Goal: Task Accomplishment & Management: Manage account settings

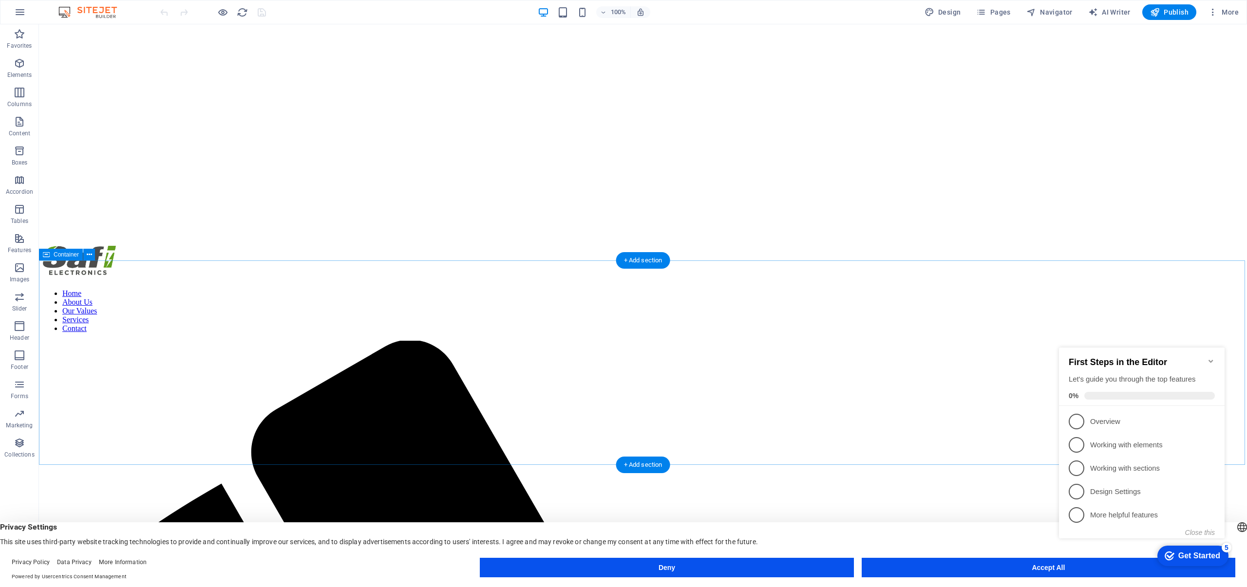
scroll to position [282, 0]
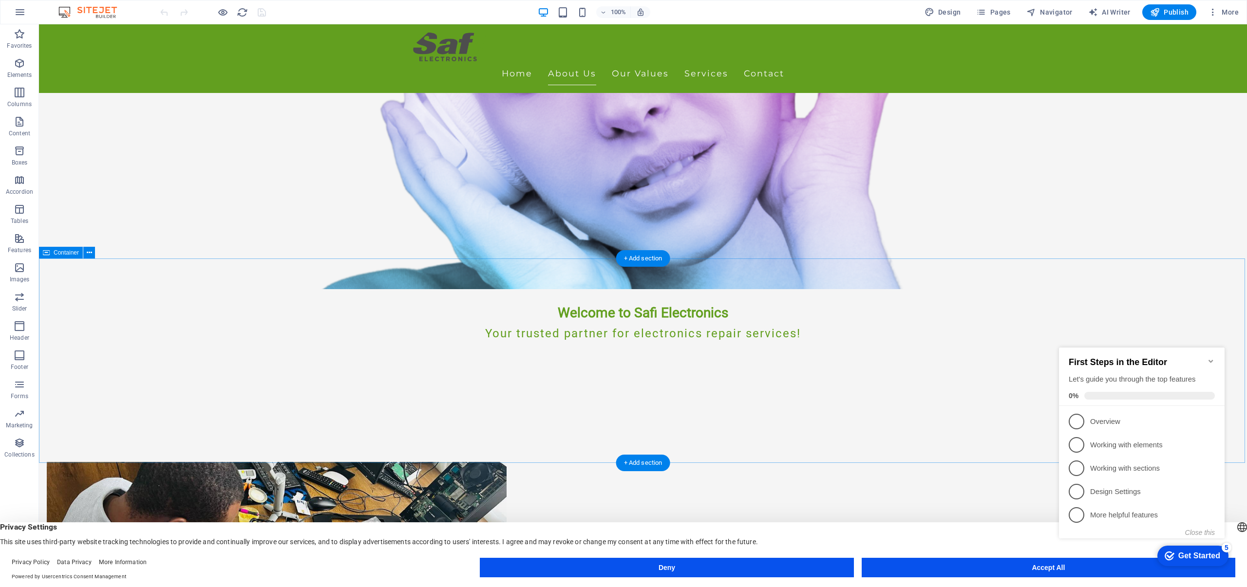
click at [1224, 548] on div "5" at bounding box center [1227, 548] width 10 height 10
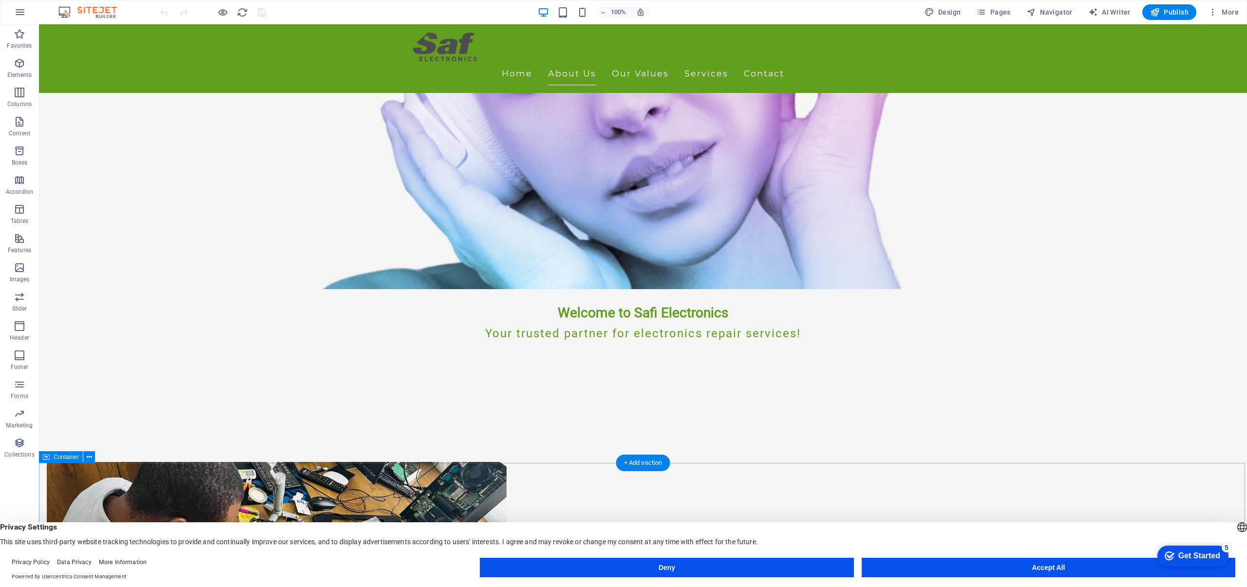
scroll to position [288, 0]
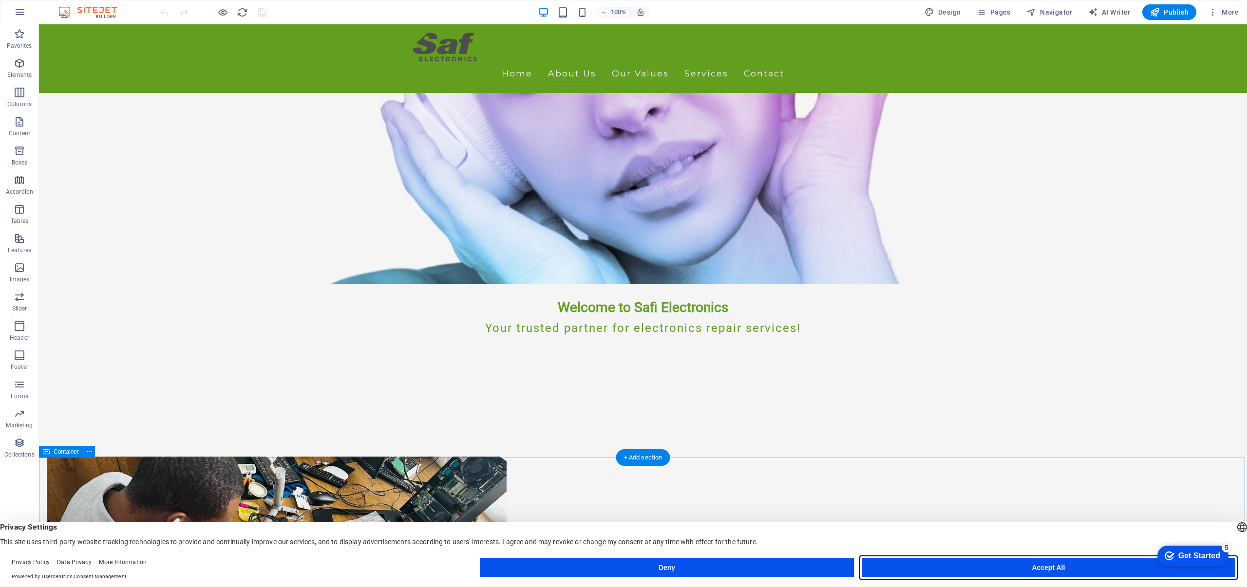
click at [1055, 565] on button "Accept All" at bounding box center [1049, 567] width 374 height 19
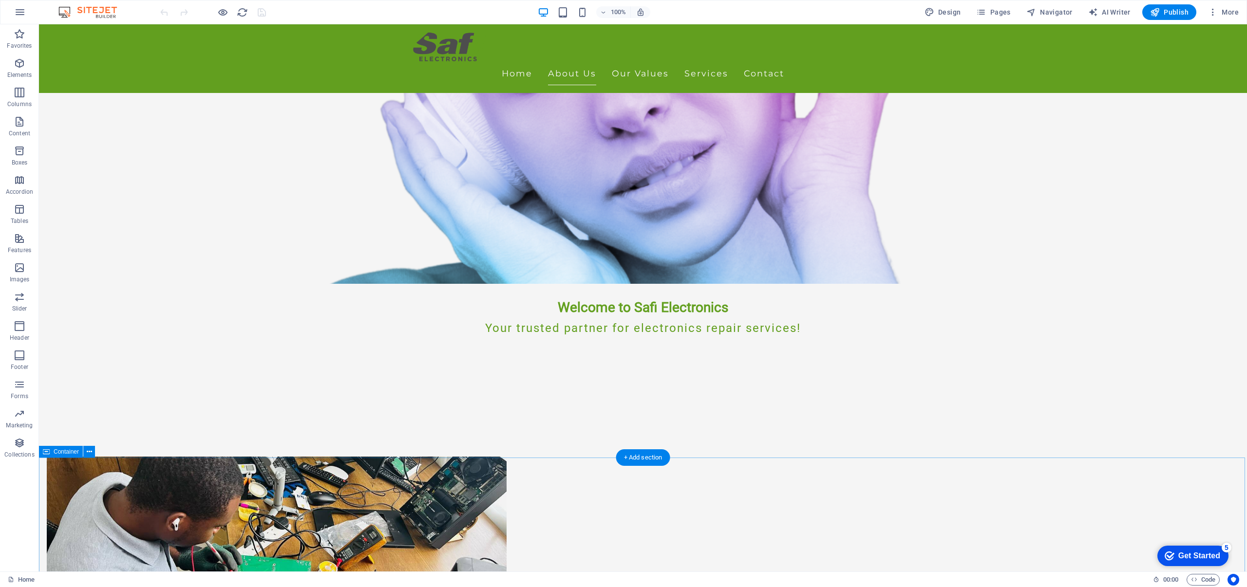
click at [1226, 548] on div "5" at bounding box center [1227, 548] width 10 height 10
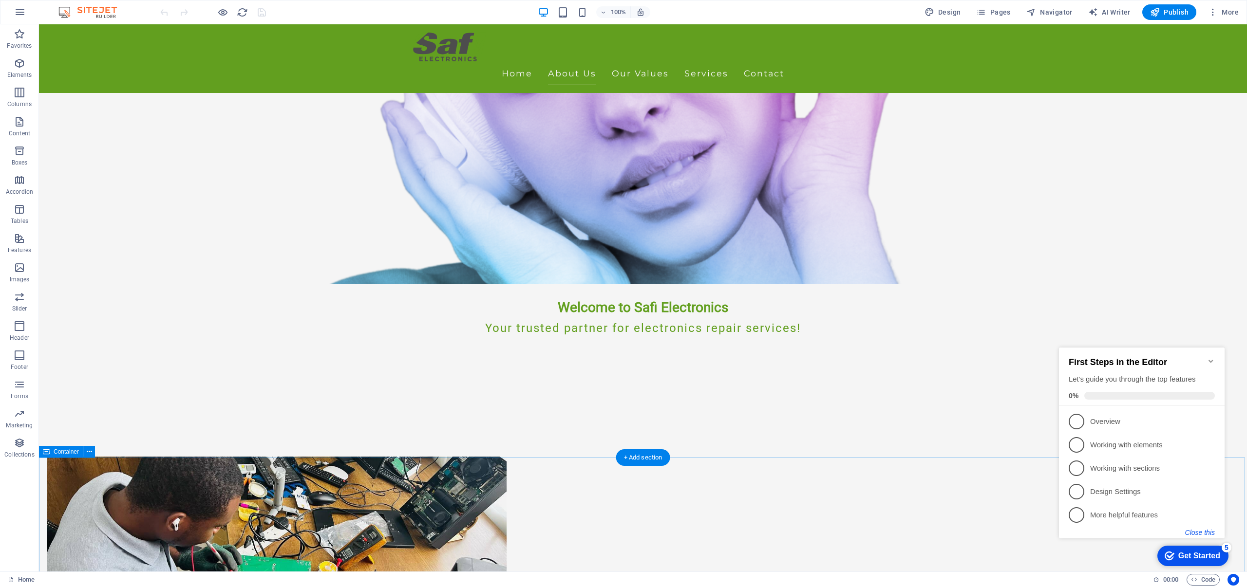
click at [1202, 533] on button "Close this" at bounding box center [1200, 533] width 30 height 8
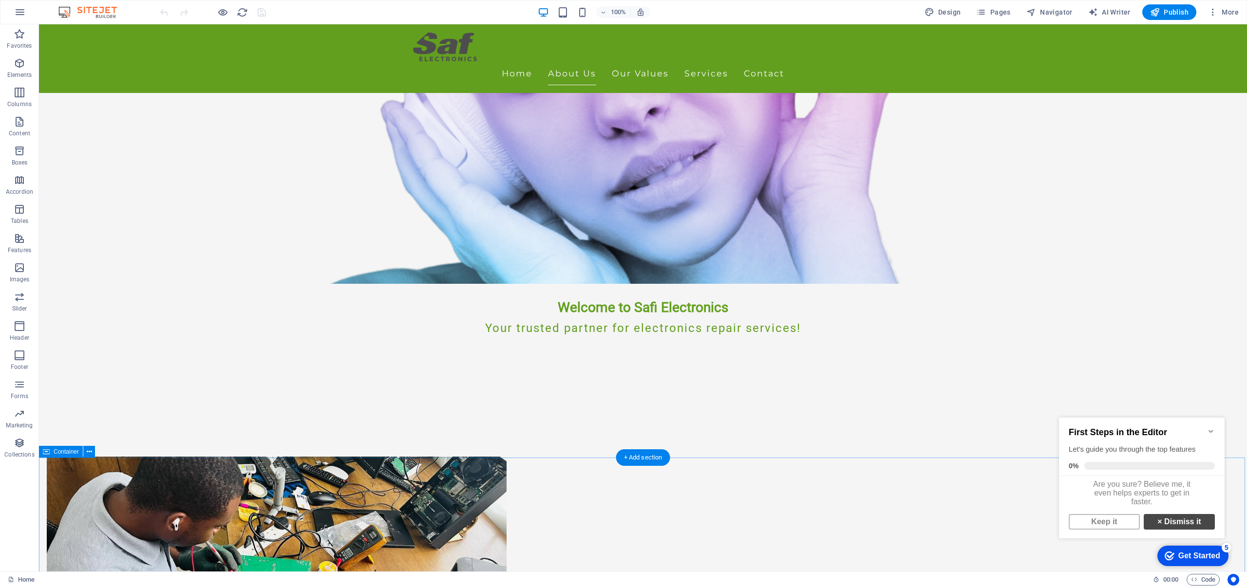
click at [1177, 529] on link "× Dismiss it" at bounding box center [1179, 522] width 71 height 16
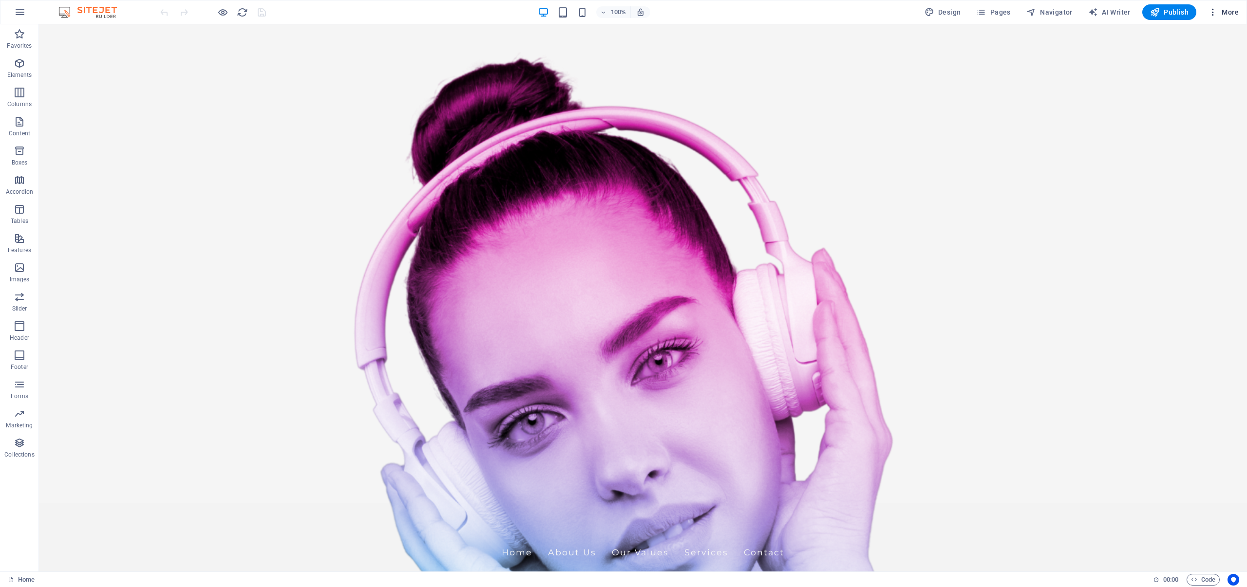
click at [1229, 13] on span "More" at bounding box center [1223, 12] width 31 height 10
click at [1190, 79] on h6 "SEO Analysis" at bounding box center [1203, 84] width 58 height 12
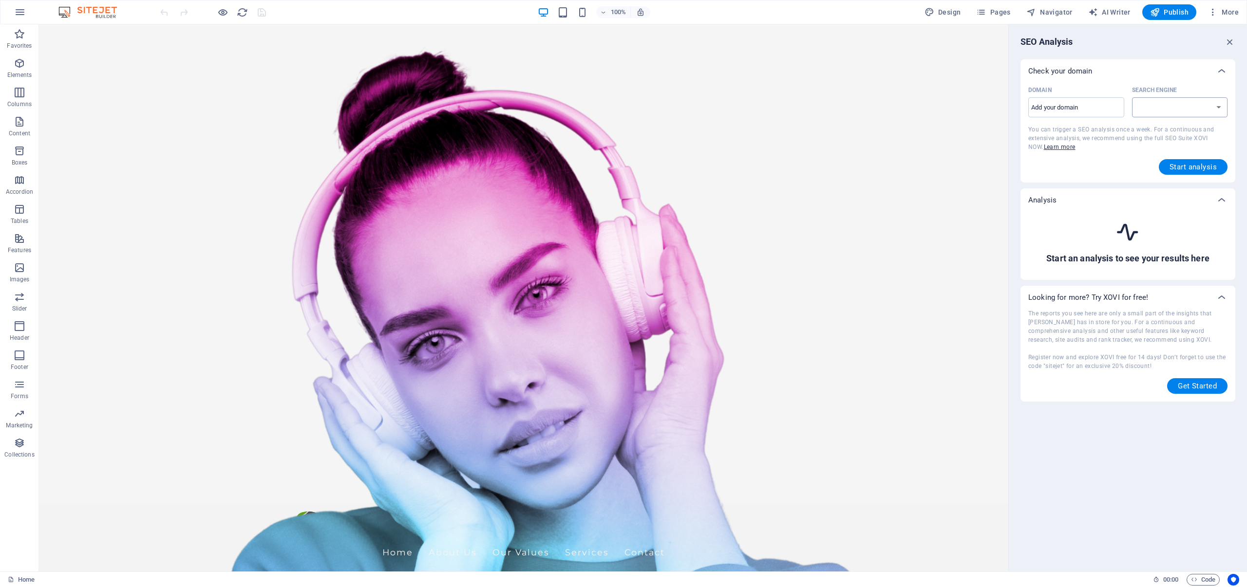
select select "google.com"
drag, startPoint x: 1093, startPoint y: 109, endPoint x: 1028, endPoint y: 103, distance: 65.0
click at [1028, 103] on input "Domain ​" at bounding box center [1076, 108] width 96 height 16
type input "s"
type input "a"
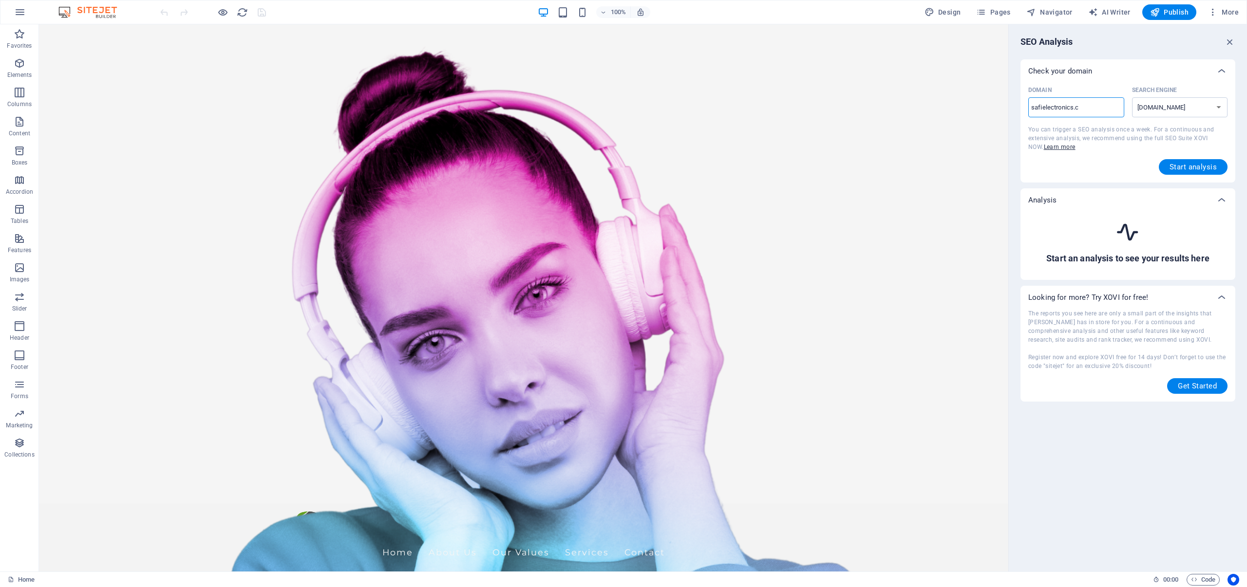
type input "safielectronics.co"
select select "google.co.uk"
type input "safielectronics.co."
select select "google.com"
type input "[DOMAIN_NAME]"
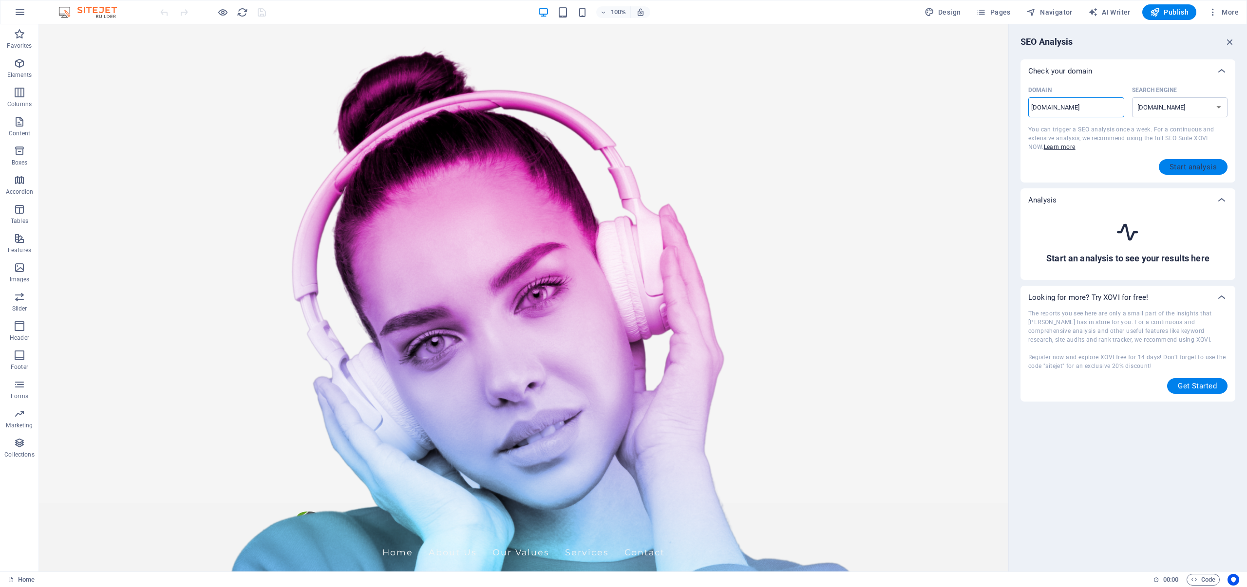
click at [1183, 166] on span "Start analysis" at bounding box center [1192, 167] width 47 height 8
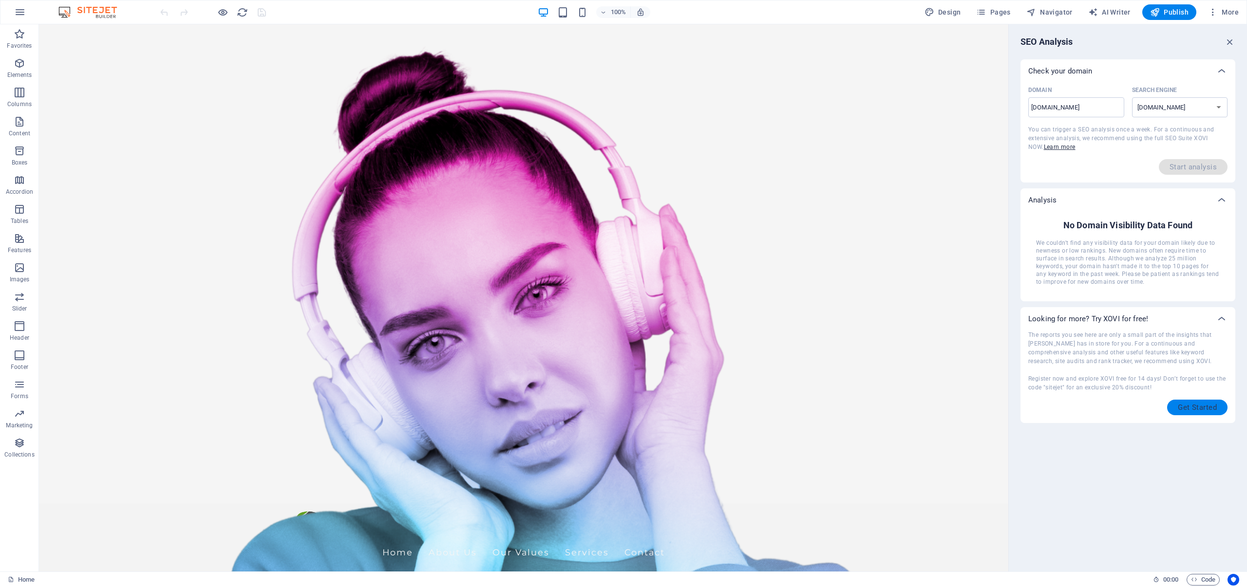
click at [1185, 411] on span "Get Started" at bounding box center [1197, 408] width 39 height 8
click at [1229, 17] on span "More" at bounding box center [1223, 12] width 31 height 10
click at [1184, 135] on h6 "Collections Manager" at bounding box center [1203, 131] width 58 height 12
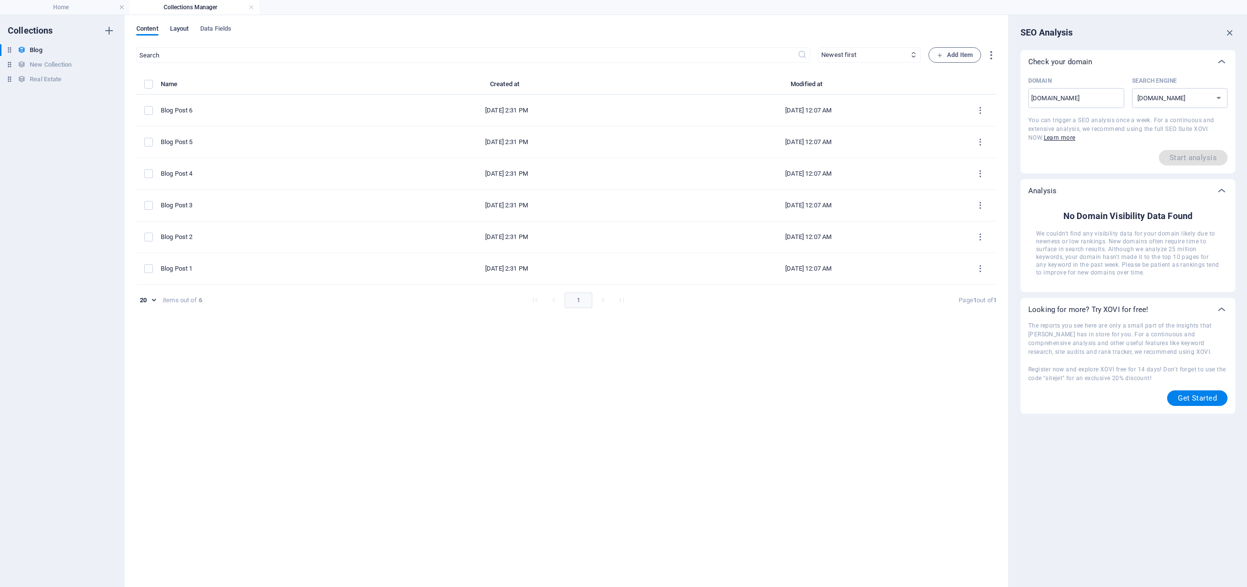
click at [179, 29] on span "Layout" at bounding box center [179, 30] width 19 height 14
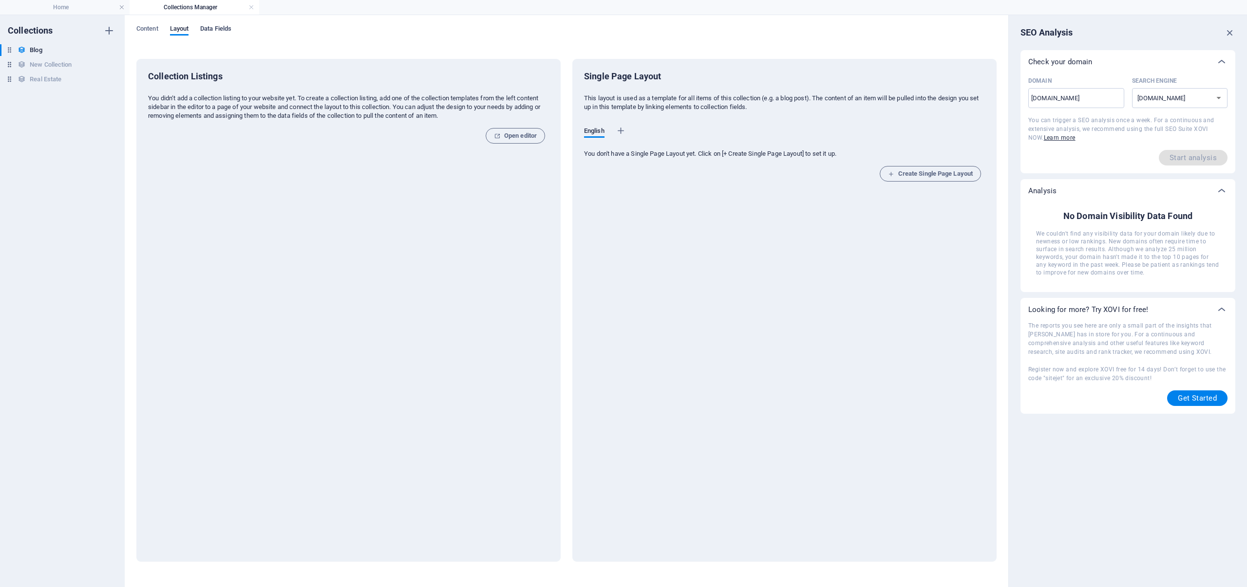
click at [211, 30] on span "Data Fields" at bounding box center [215, 30] width 31 height 14
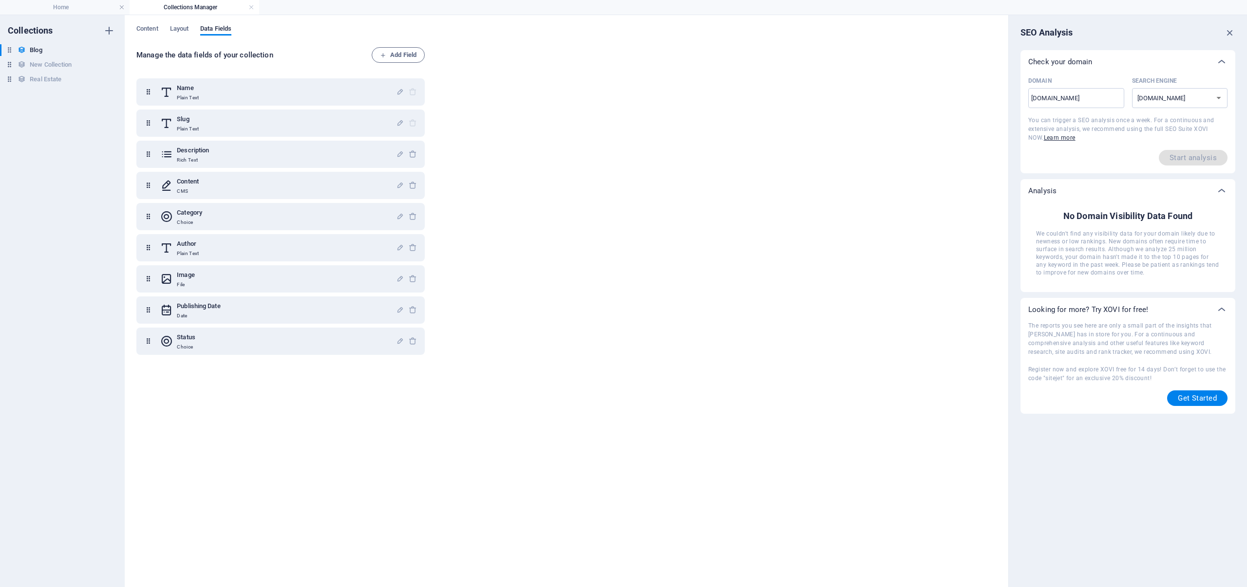
click at [141, 24] on div "Content Layout Data Fields Manage the data fields of your collection Add Field …" at bounding box center [567, 301] width 884 height 572
click at [144, 28] on span "Content" at bounding box center [147, 30] width 22 height 14
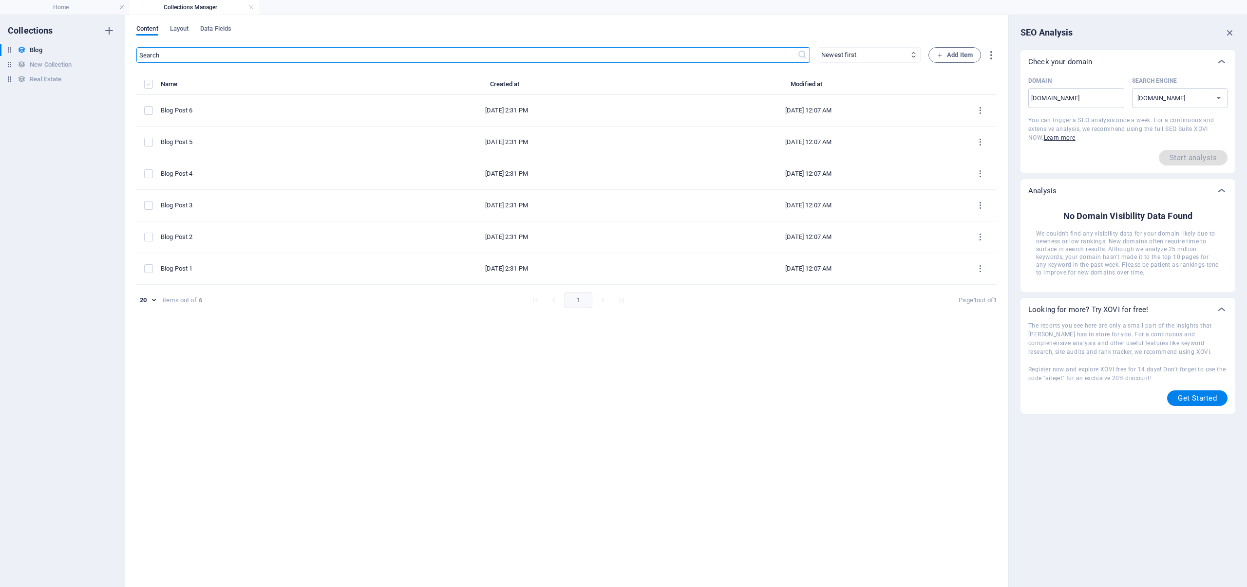
click at [151, 83] on label "items list" at bounding box center [148, 84] width 9 height 9
click at [0, 0] on input "items list" at bounding box center [0, 0] width 0 height 0
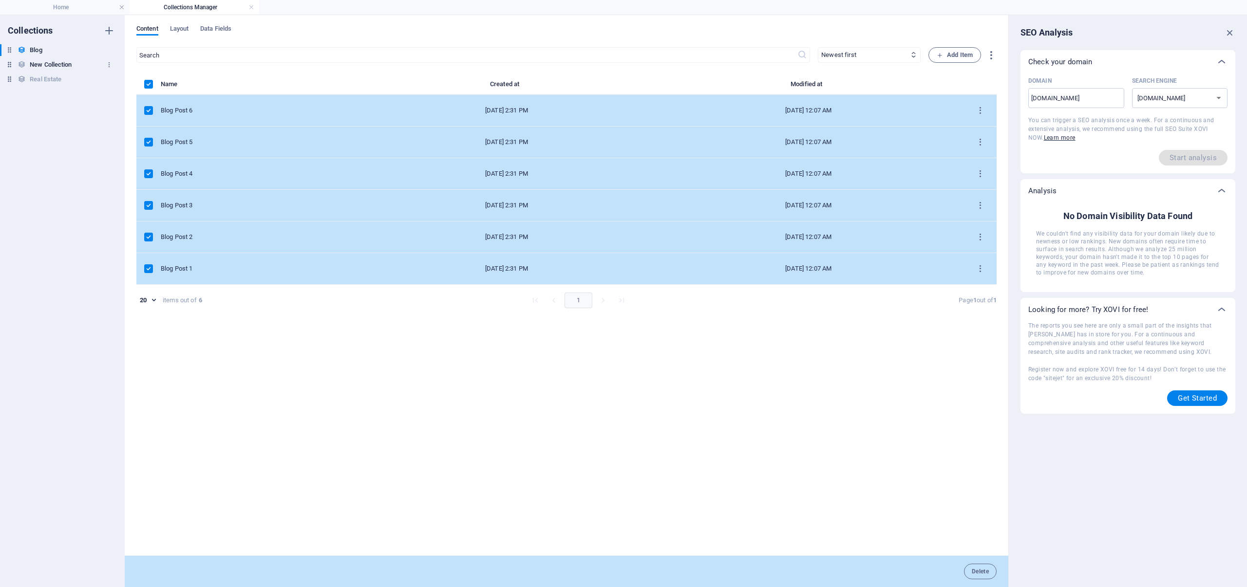
click at [31, 65] on h6 "New Collection" at bounding box center [51, 65] width 42 height 12
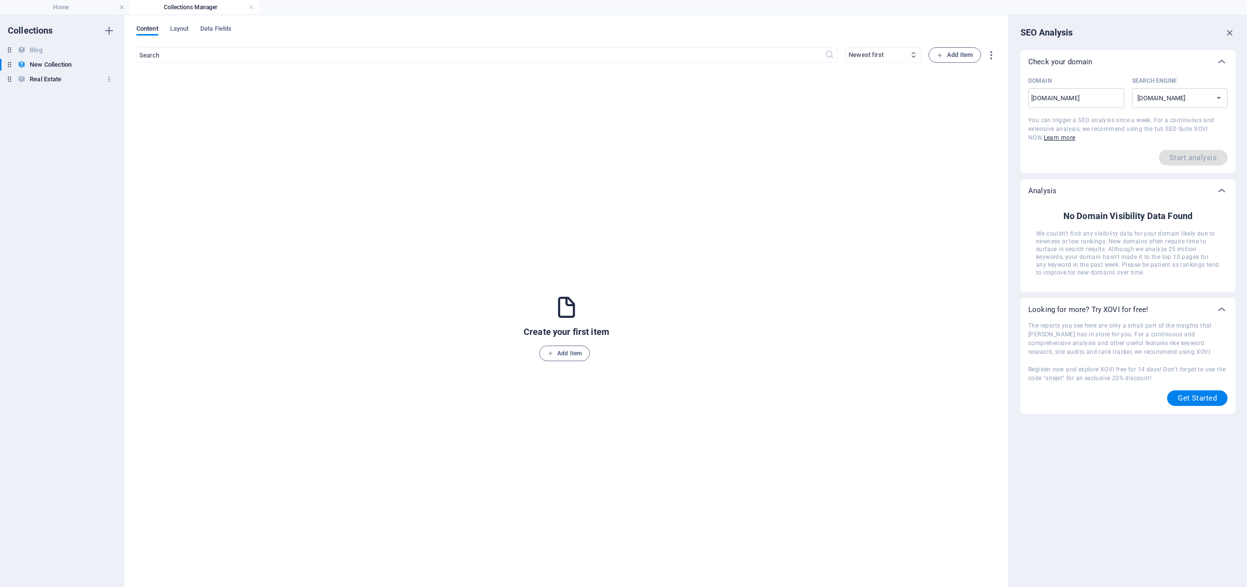
click at [34, 79] on h6 "Real Estate" at bounding box center [46, 80] width 32 height 12
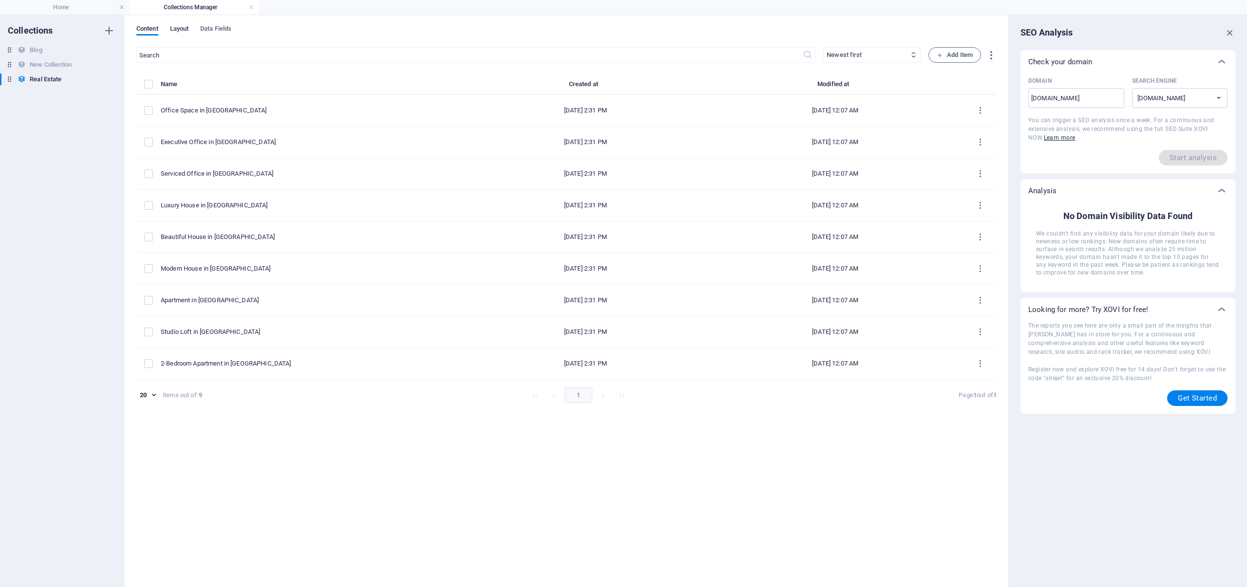
click at [176, 32] on span "Layout" at bounding box center [179, 30] width 19 height 14
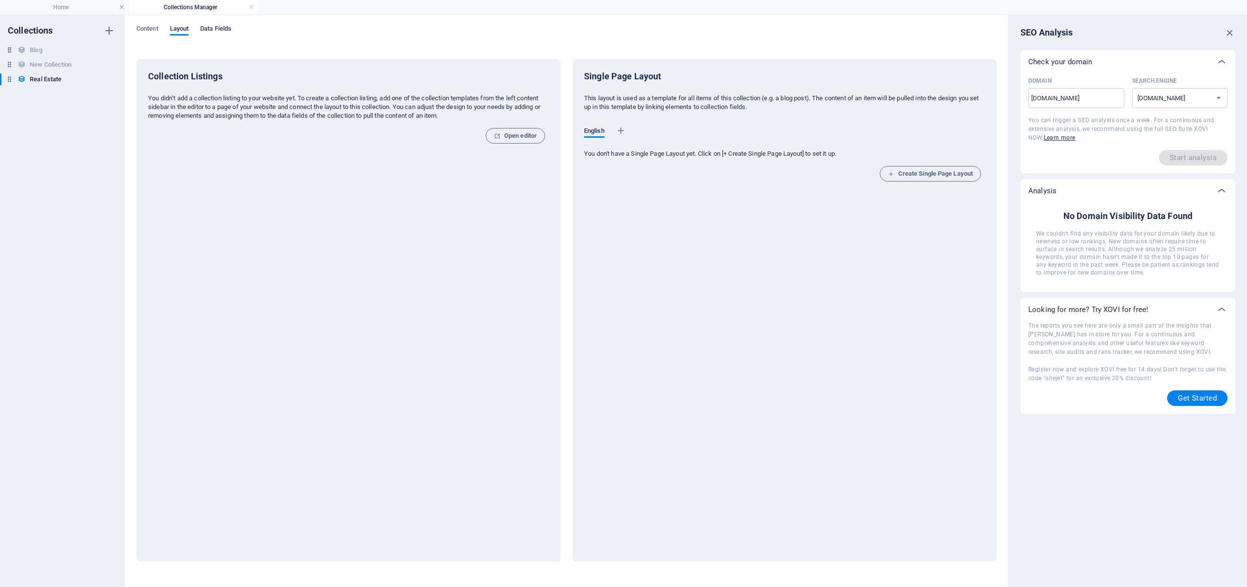
click at [222, 30] on span "Data Fields" at bounding box center [215, 30] width 31 height 14
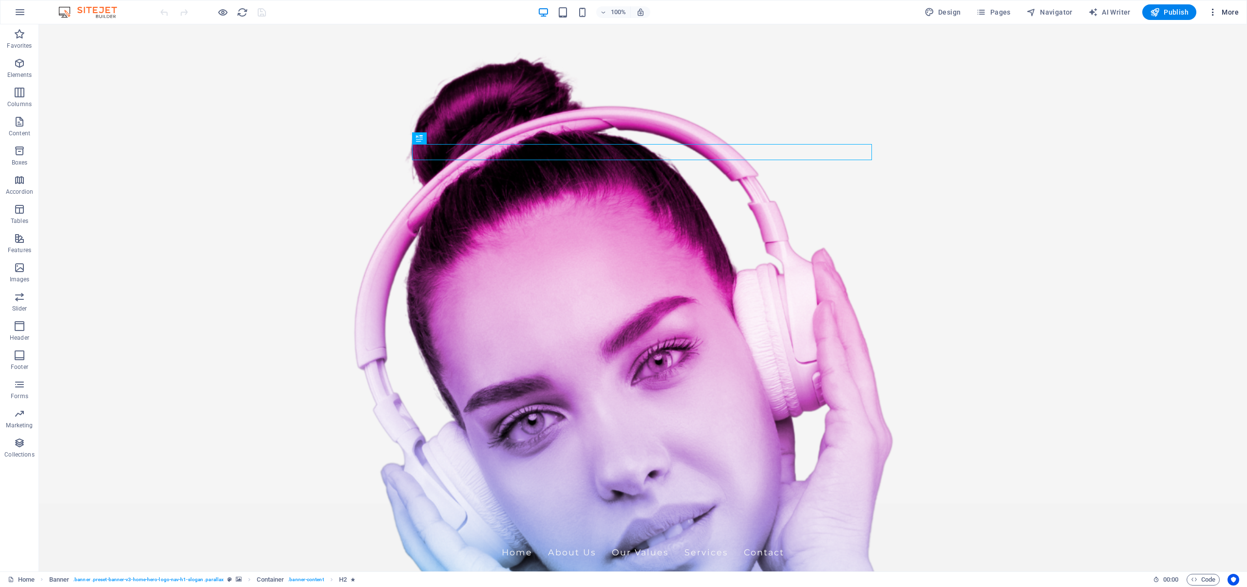
click at [1222, 8] on span "More" at bounding box center [1223, 12] width 31 height 10
click at [1179, 274] on h6 "Data" at bounding box center [1203, 271] width 58 height 12
select select "41"
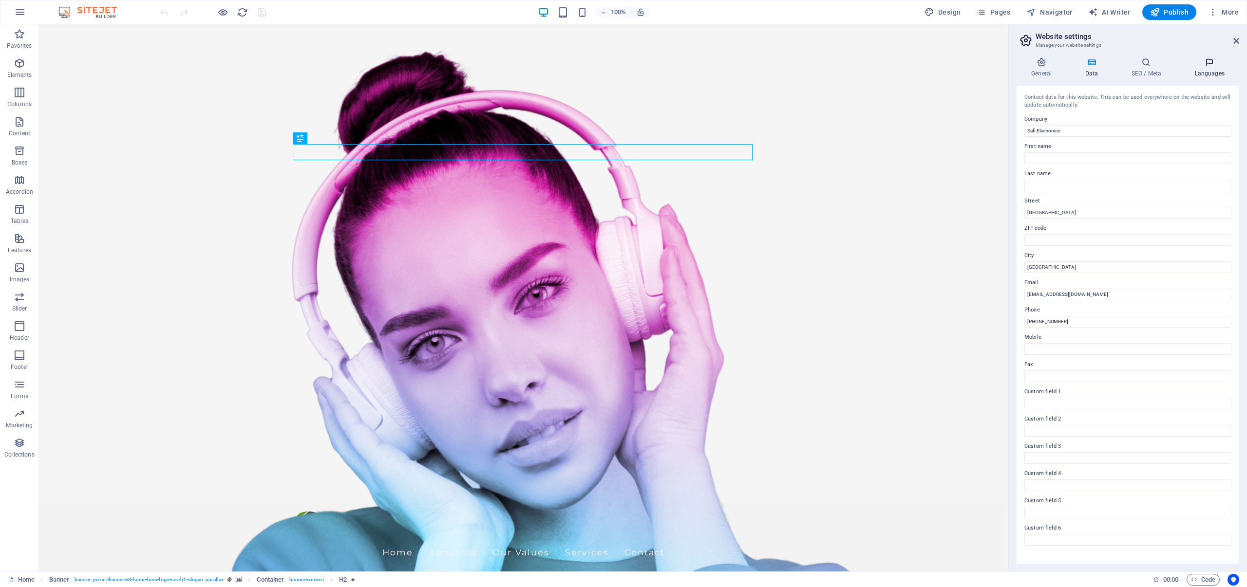
click at [1212, 65] on icon at bounding box center [1209, 62] width 59 height 10
click at [1139, 66] on icon at bounding box center [1145, 62] width 59 height 10
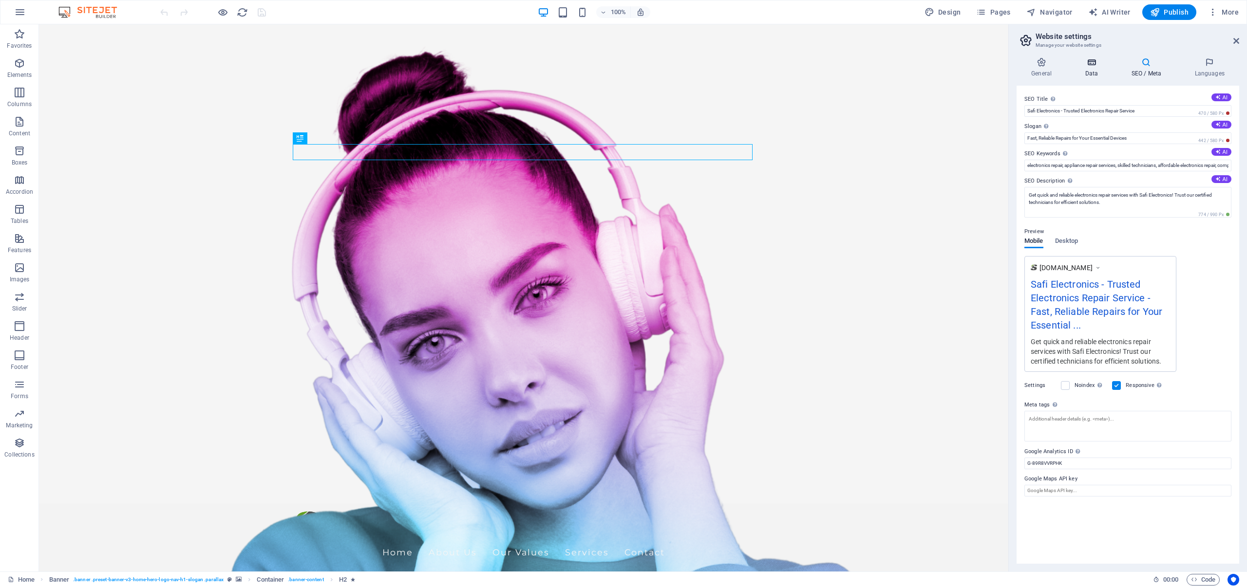
click at [1092, 61] on icon at bounding box center [1091, 62] width 42 height 10
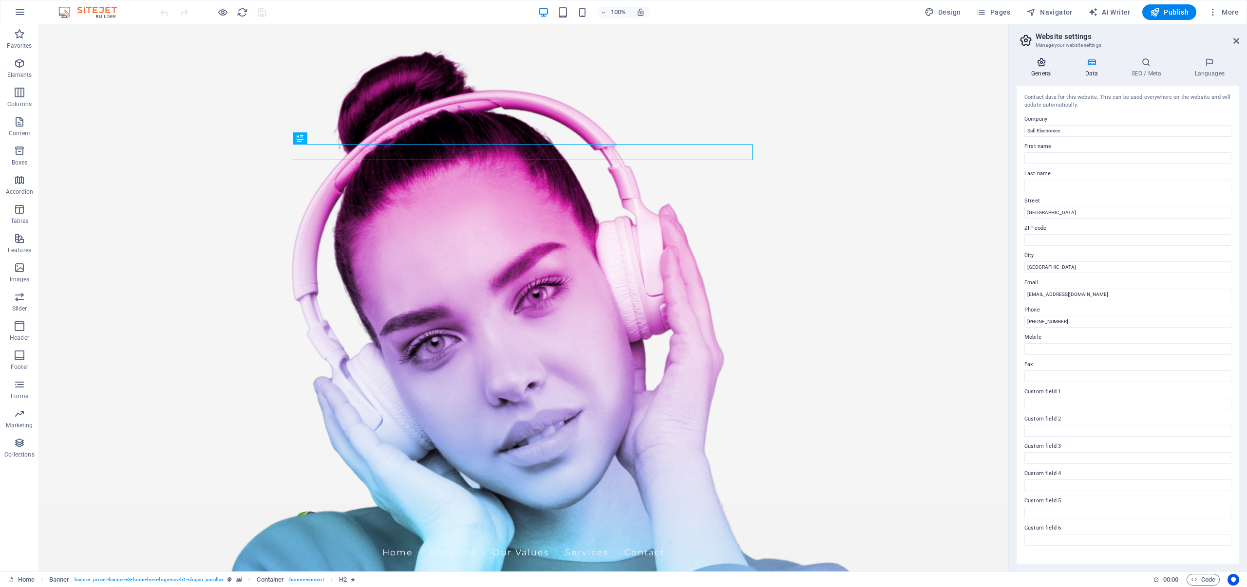
click at [1040, 65] on icon at bounding box center [1042, 62] width 50 height 10
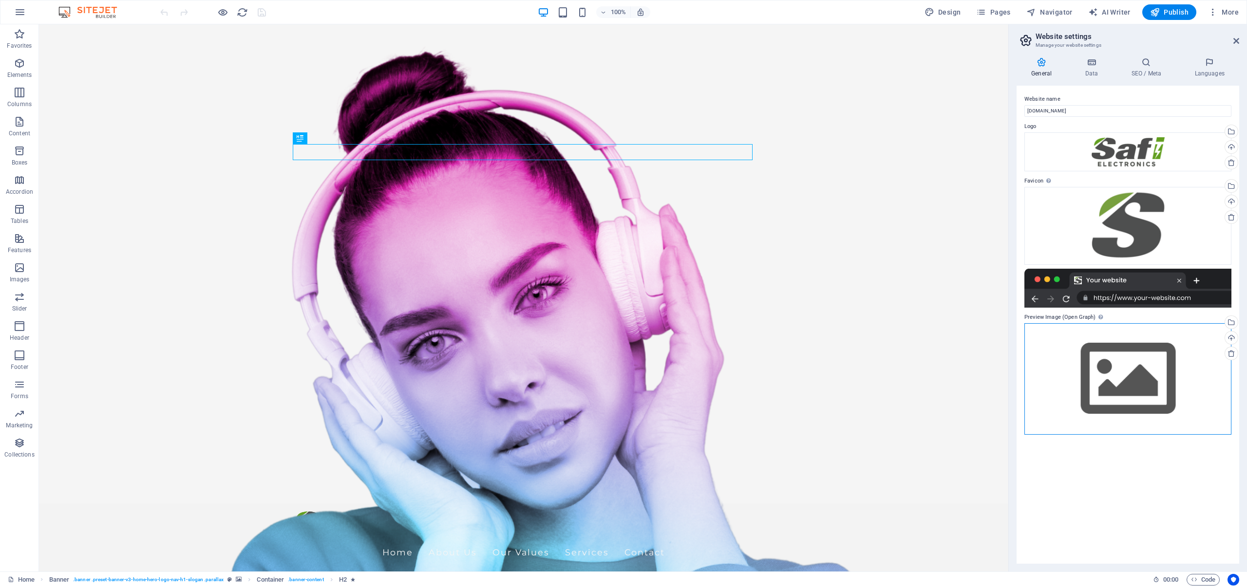
click at [1128, 374] on div "Drag files here, click to choose files or select files from Files or our free s…" at bounding box center [1127, 379] width 207 height 112
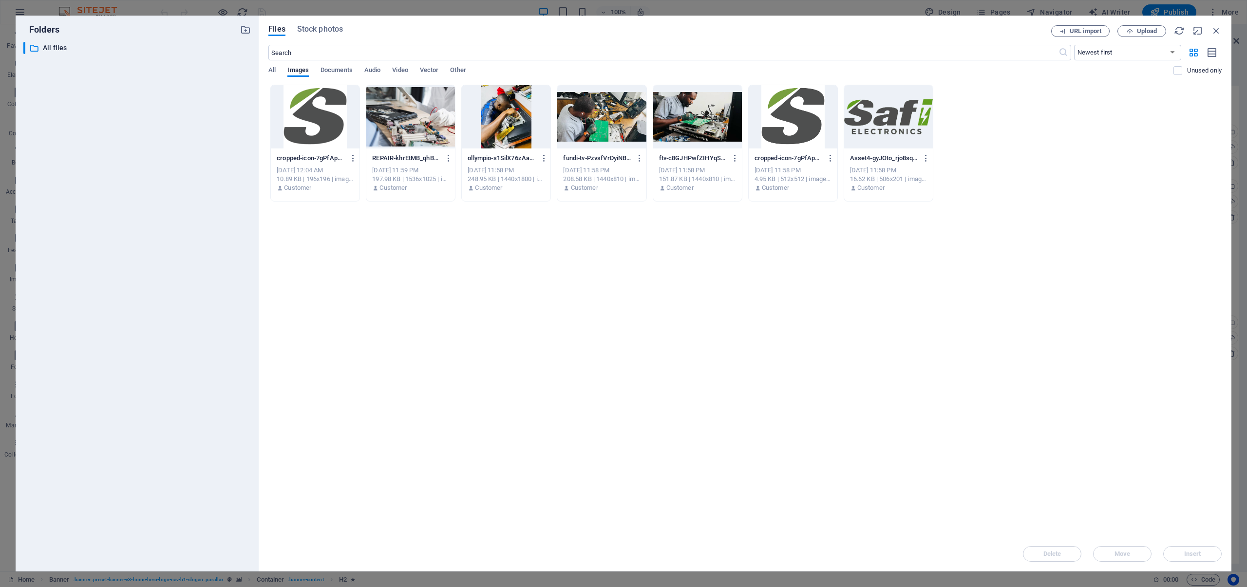
click at [613, 126] on div at bounding box center [601, 116] width 89 height 63
click at [1186, 553] on span "Insert" at bounding box center [1192, 554] width 17 height 6
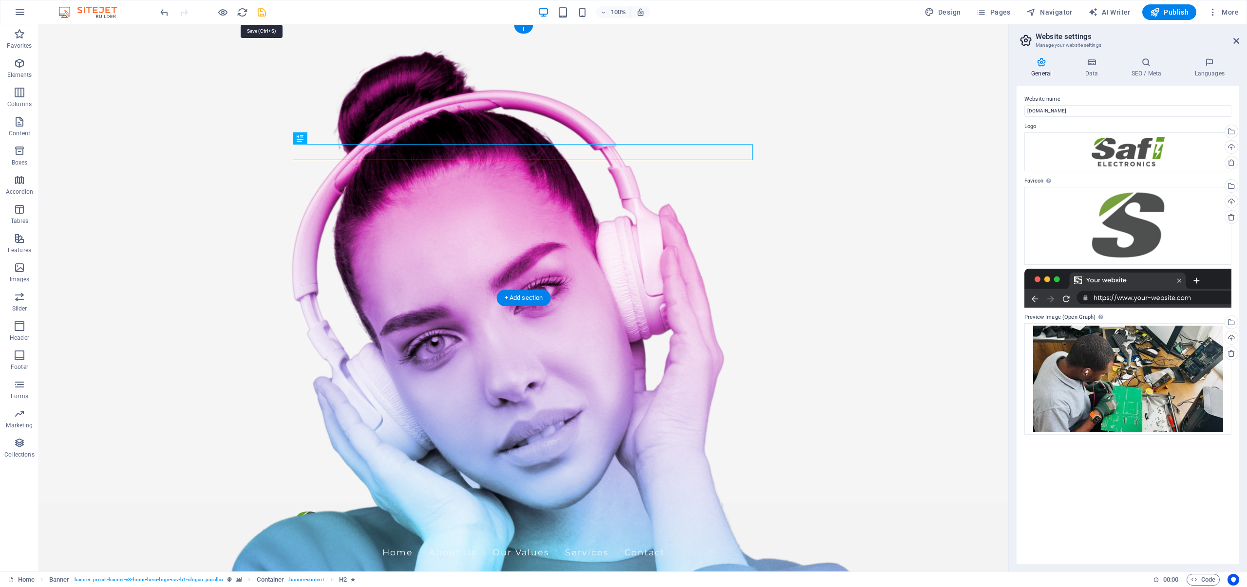
click at [263, 14] on icon "save" at bounding box center [261, 12] width 11 height 11
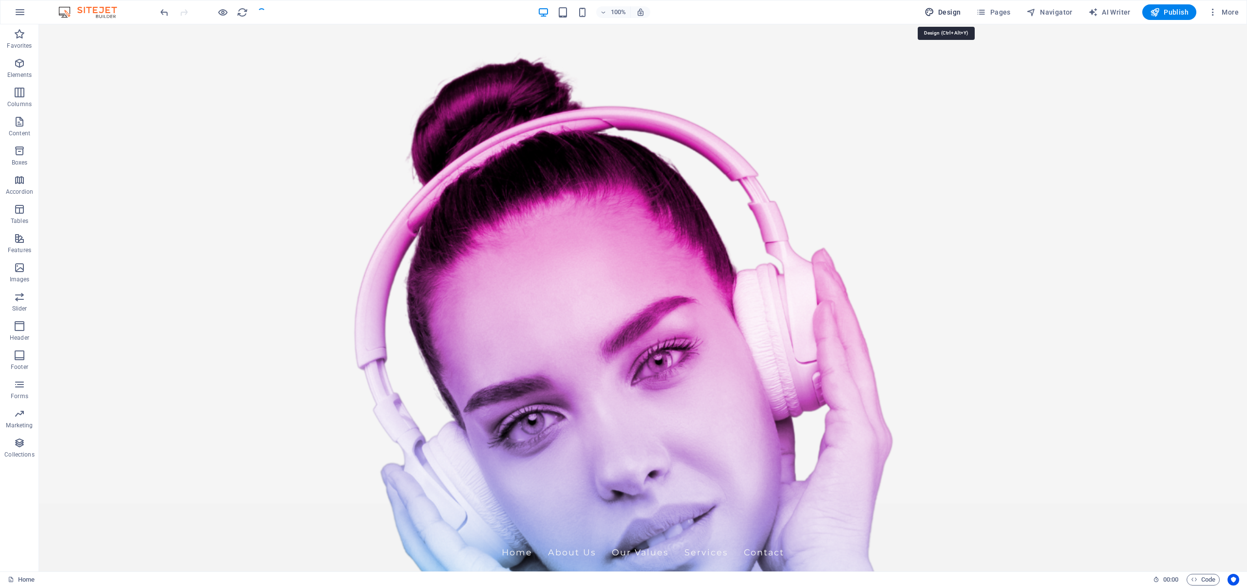
click at [940, 13] on span "Design" at bounding box center [942, 12] width 37 height 10
select select "px"
select select "200"
select select "px"
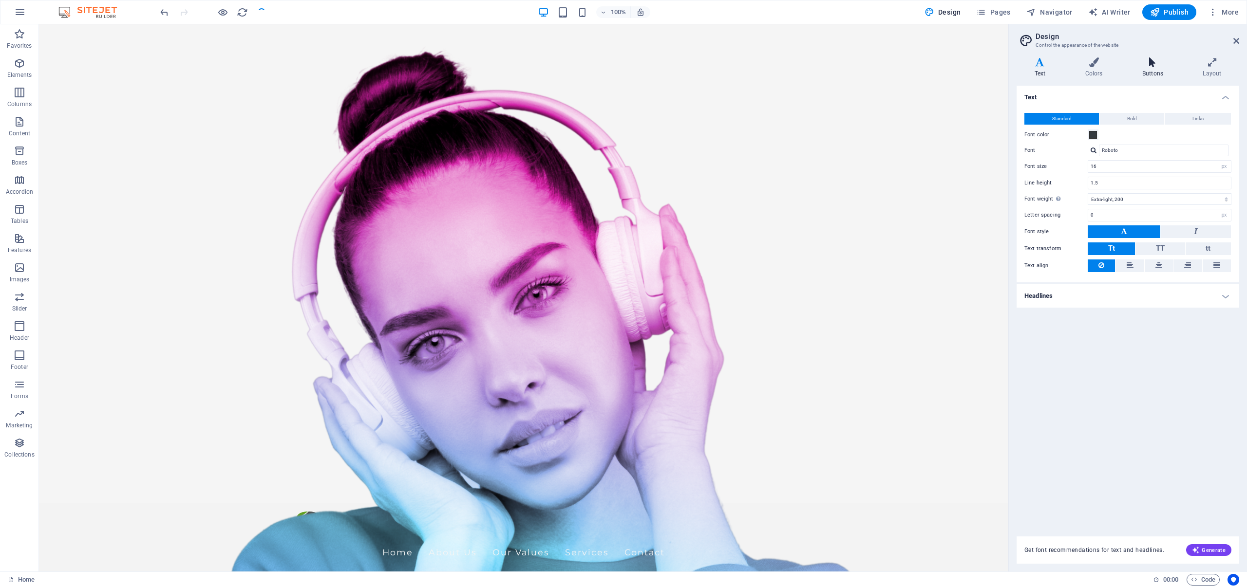
click at [1153, 65] on icon at bounding box center [1152, 62] width 56 height 10
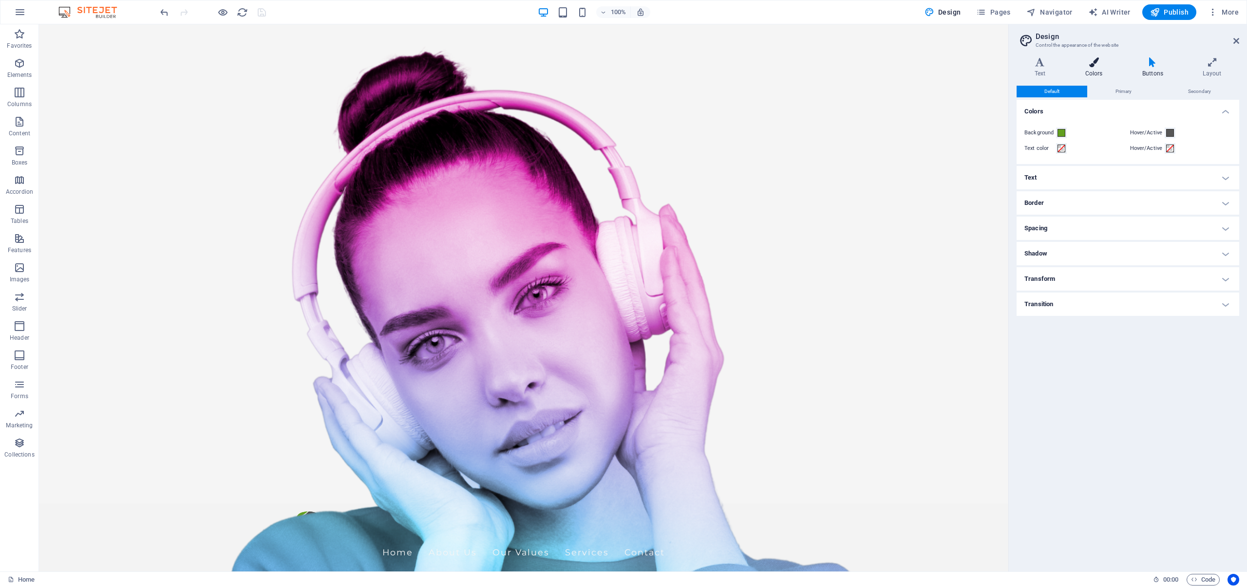
click at [1094, 62] on icon at bounding box center [1093, 62] width 53 height 10
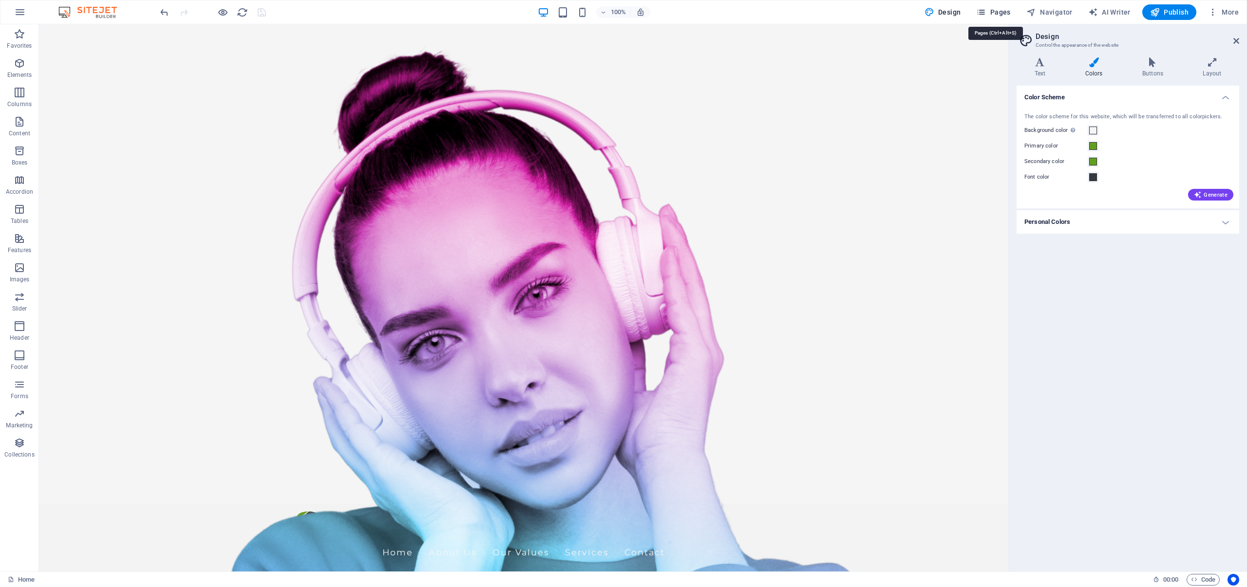
click at [998, 15] on span "Pages" at bounding box center [993, 12] width 34 height 10
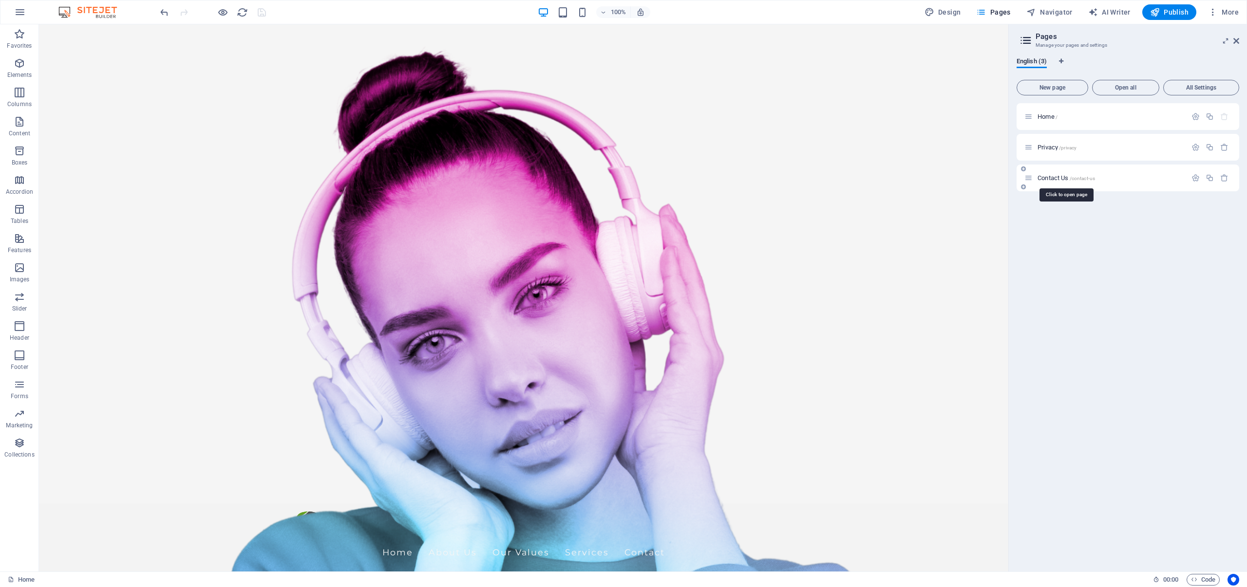
click at [1048, 180] on span "Contact Us /contact-us" at bounding box center [1065, 177] width 57 height 7
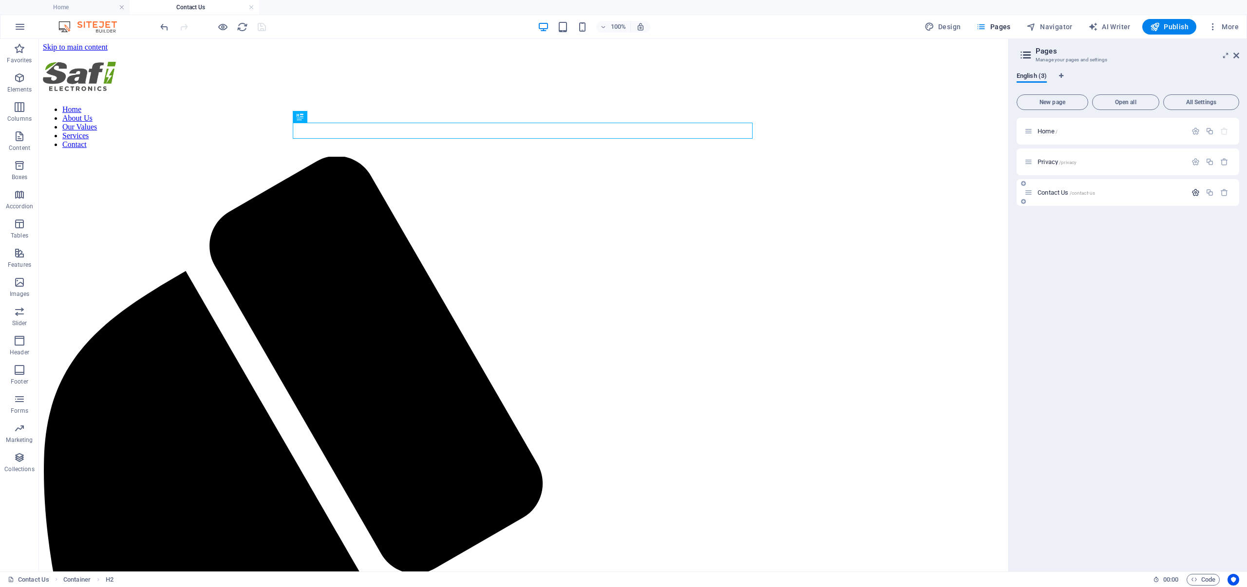
click at [1199, 195] on icon "button" at bounding box center [1195, 192] width 8 height 8
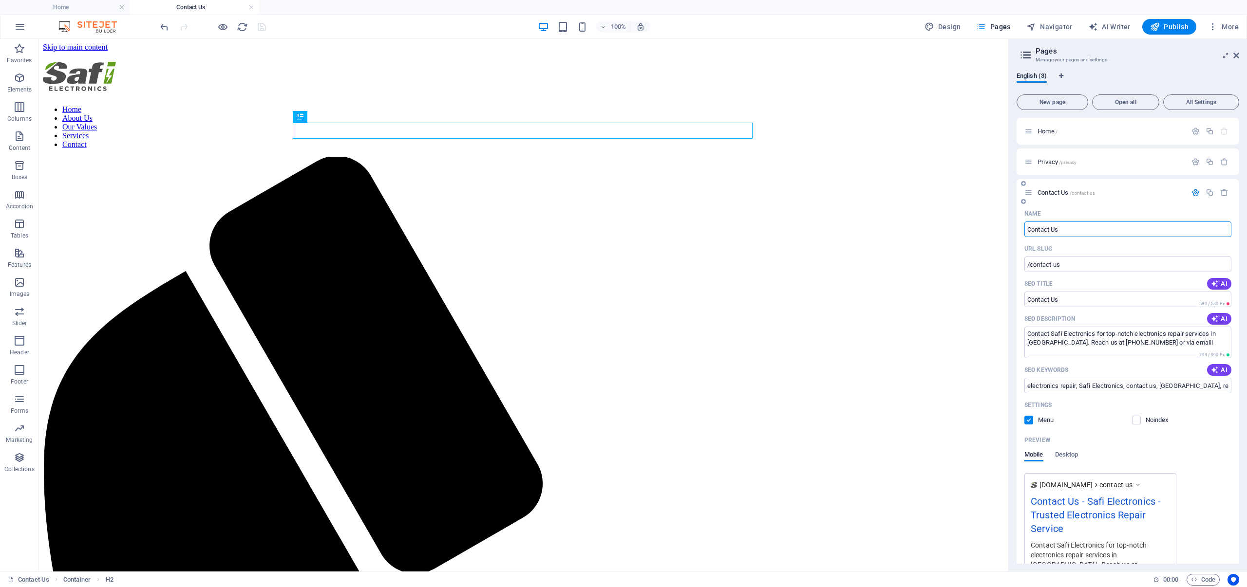
scroll to position [56, 0]
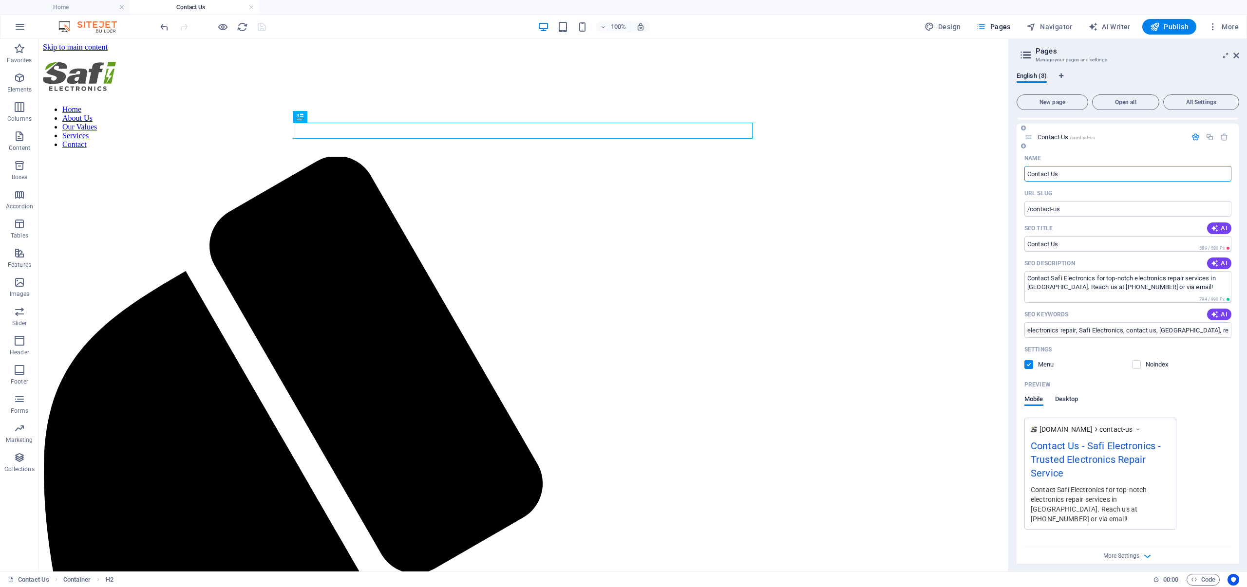
click at [1061, 400] on span "Desktop" at bounding box center [1066, 401] width 23 height 14
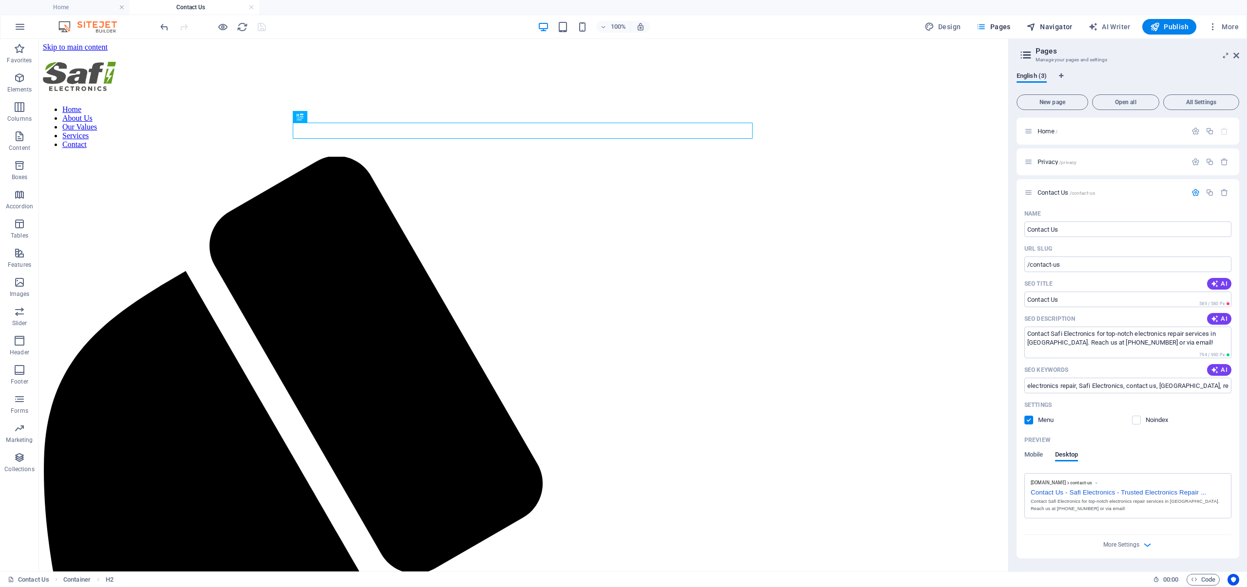
click at [1047, 26] on span "Navigator" at bounding box center [1049, 27] width 46 height 10
select select "16969782-en"
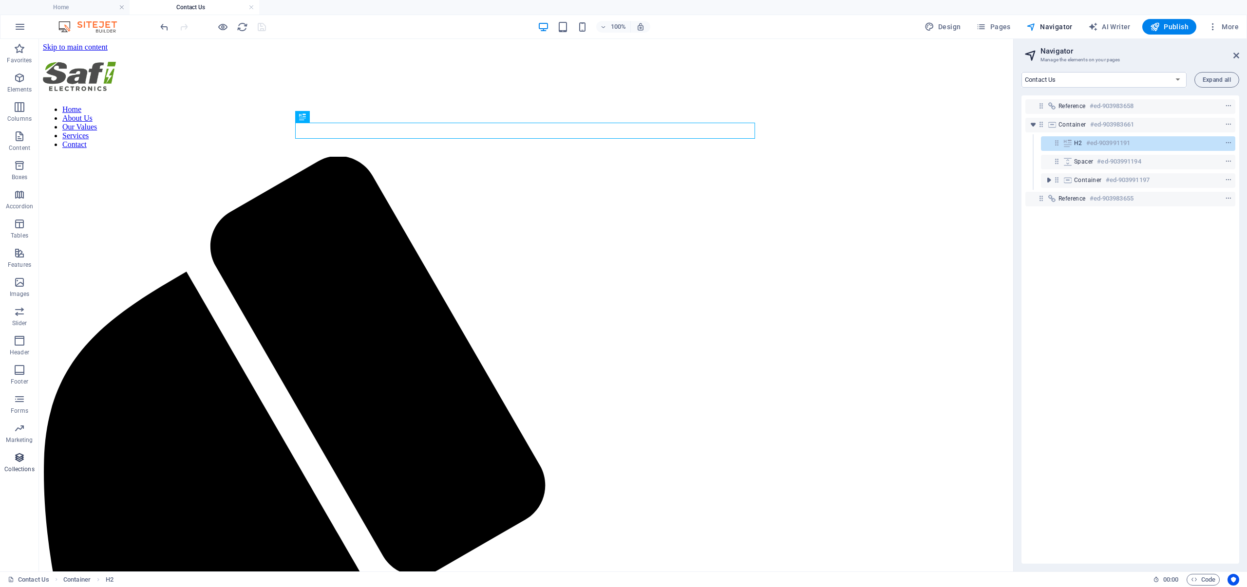
click at [17, 468] on p "Collections" at bounding box center [19, 470] width 30 height 8
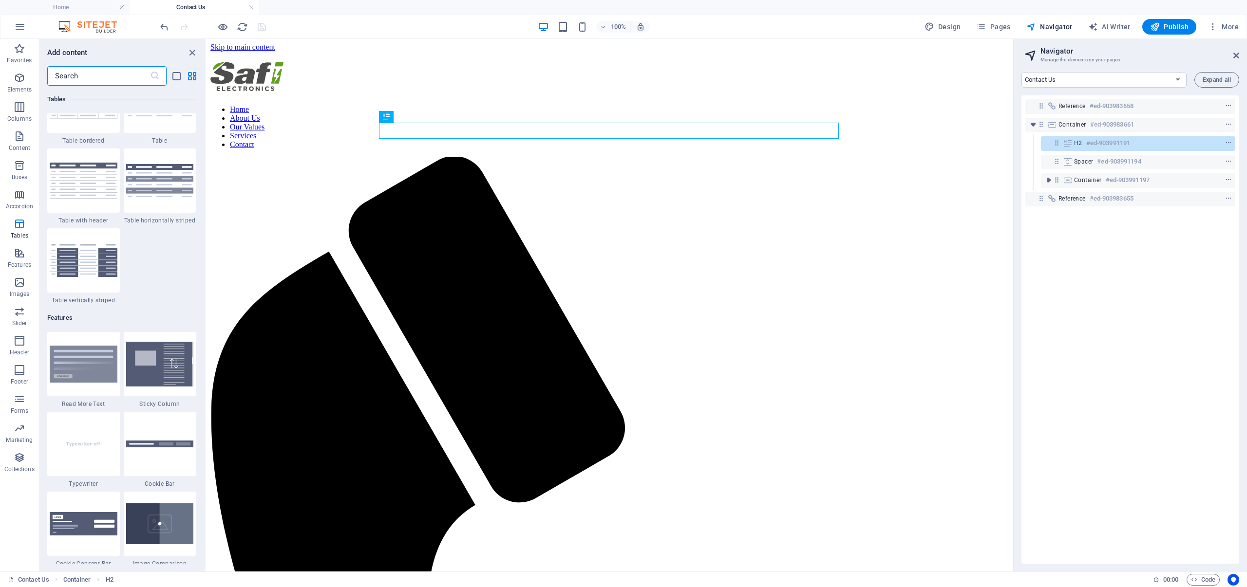
scroll to position [3357, 0]
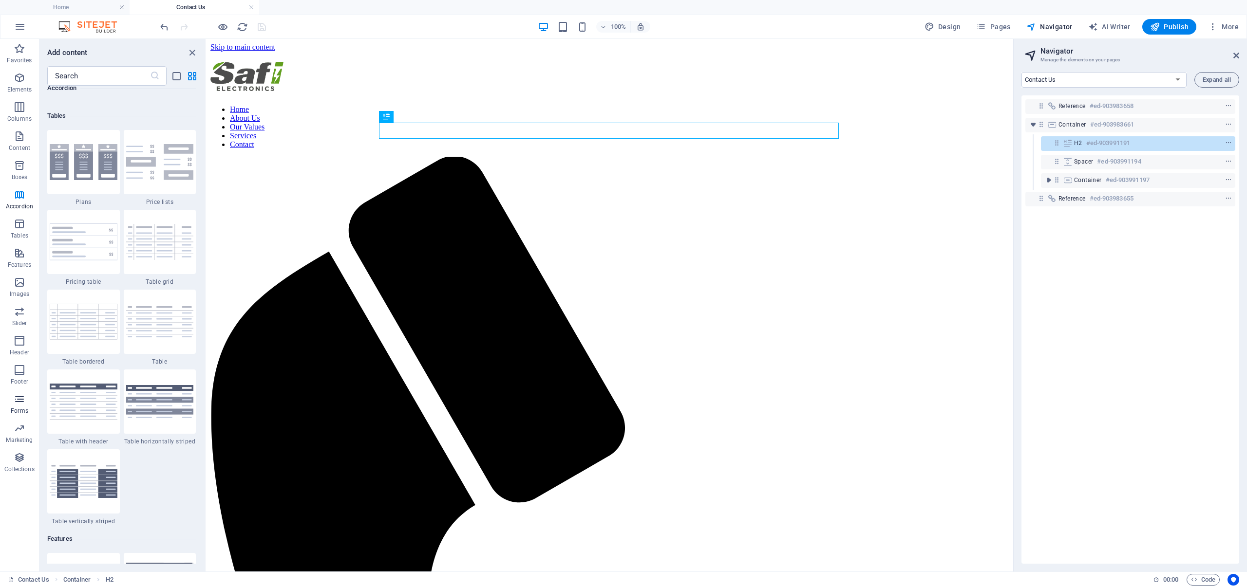
click at [14, 403] on icon "button" at bounding box center [20, 400] width 12 height 12
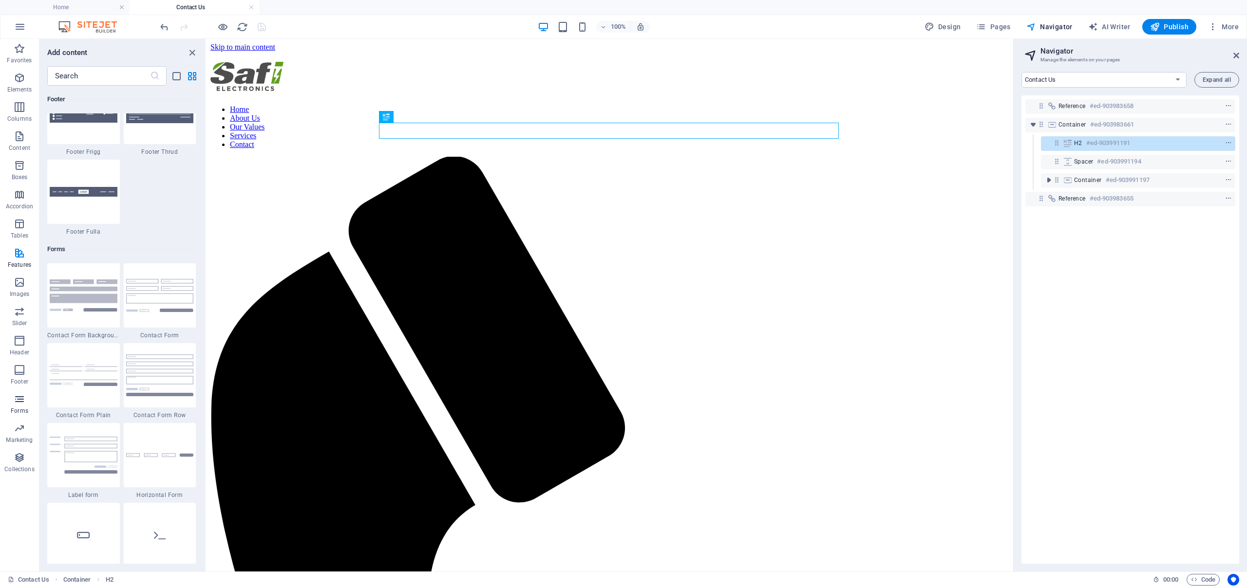
scroll to position [7111, 0]
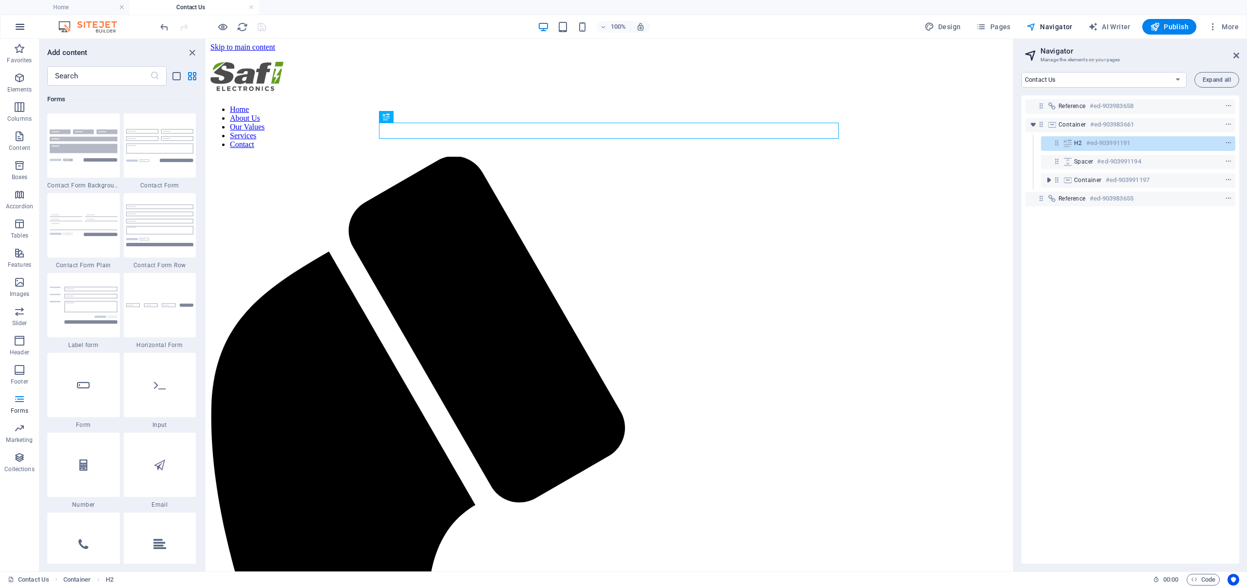
click at [23, 26] on icon "button" at bounding box center [20, 27] width 12 height 12
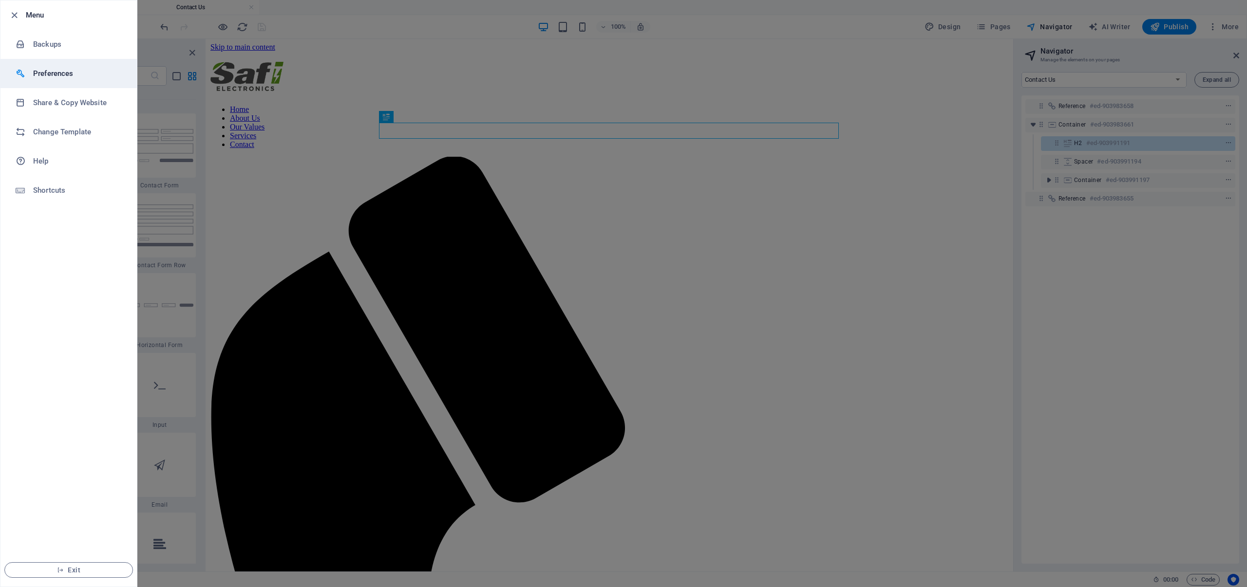
click at [51, 72] on h6 "Preferences" at bounding box center [78, 74] width 90 height 12
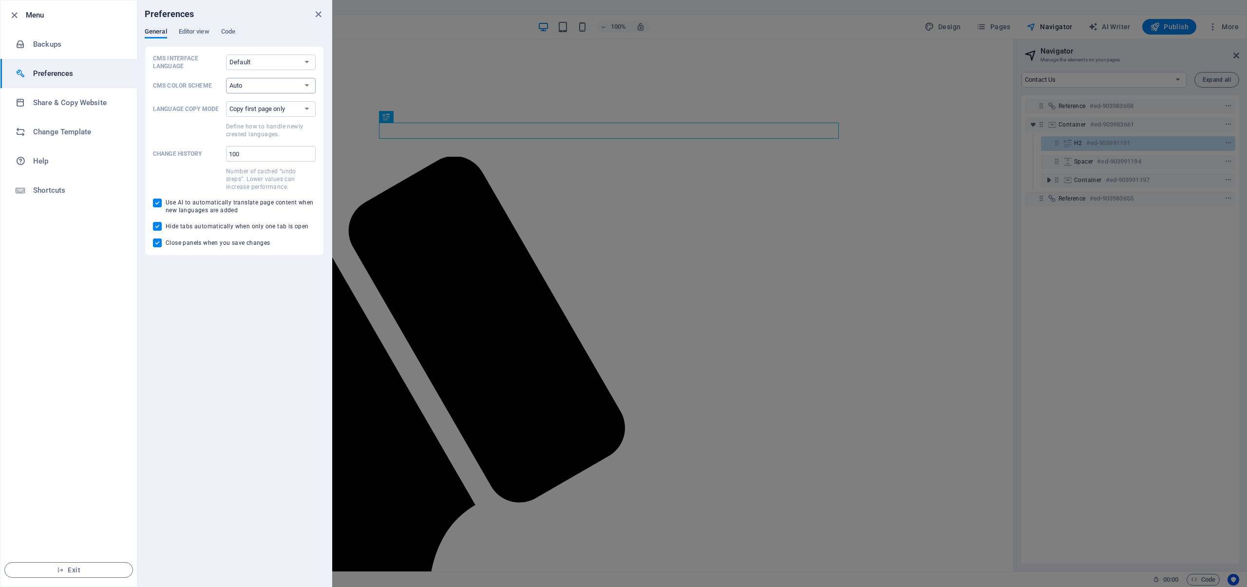
select select "dark"
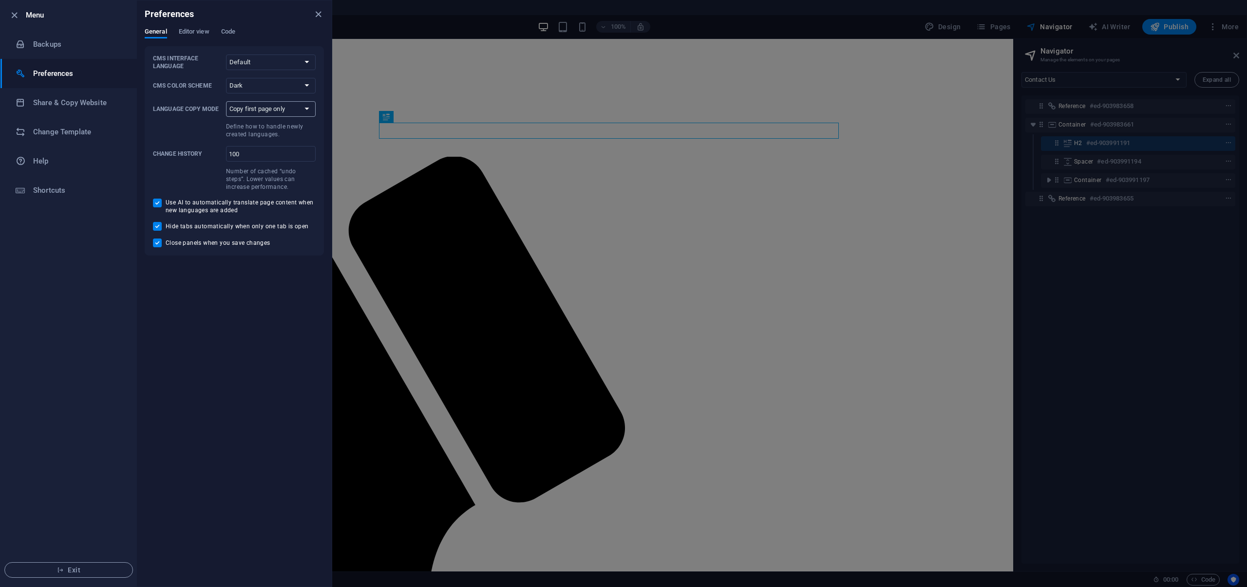
select select "all"
click at [197, 28] on span "Editor view" at bounding box center [194, 33] width 31 height 14
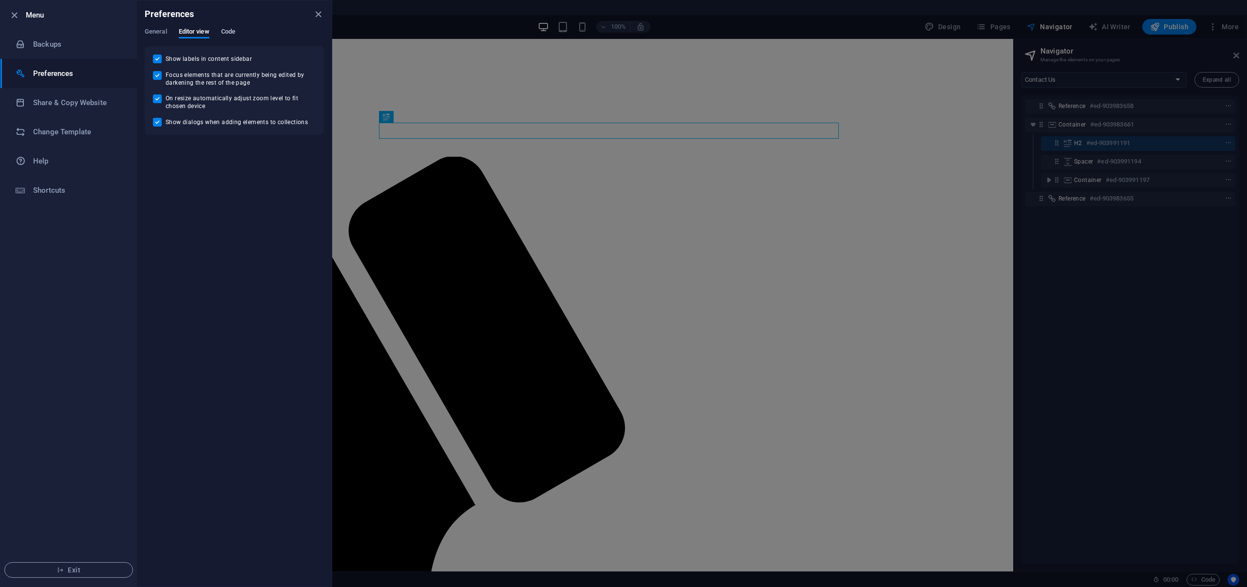
click at [226, 31] on span "Code" at bounding box center [228, 33] width 14 height 14
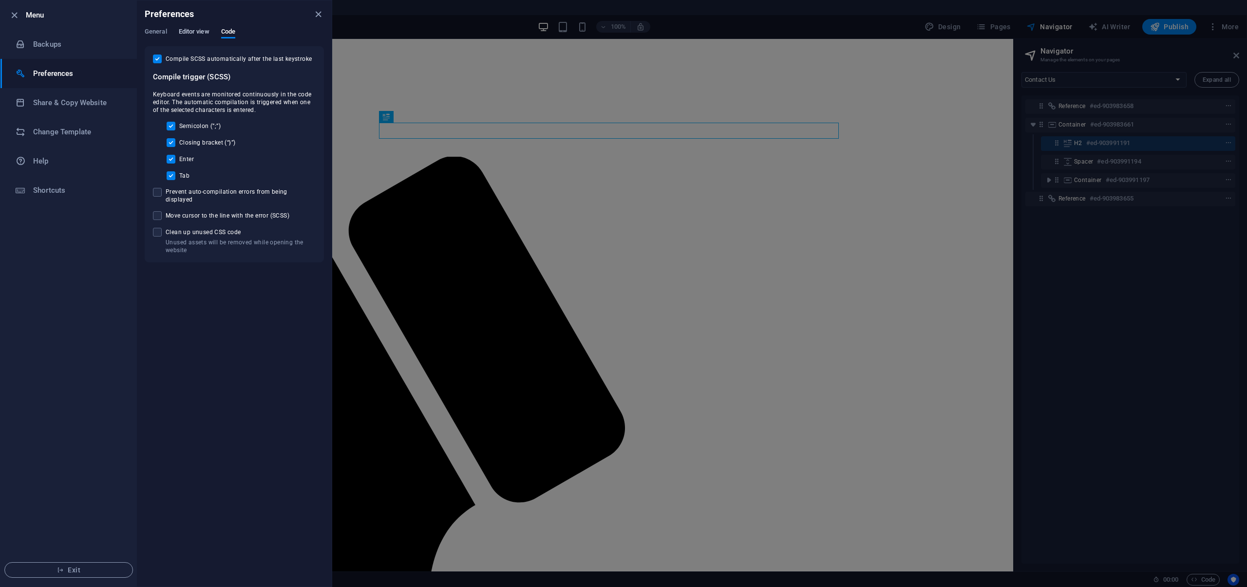
click at [190, 37] on span "Editor view" at bounding box center [194, 33] width 31 height 14
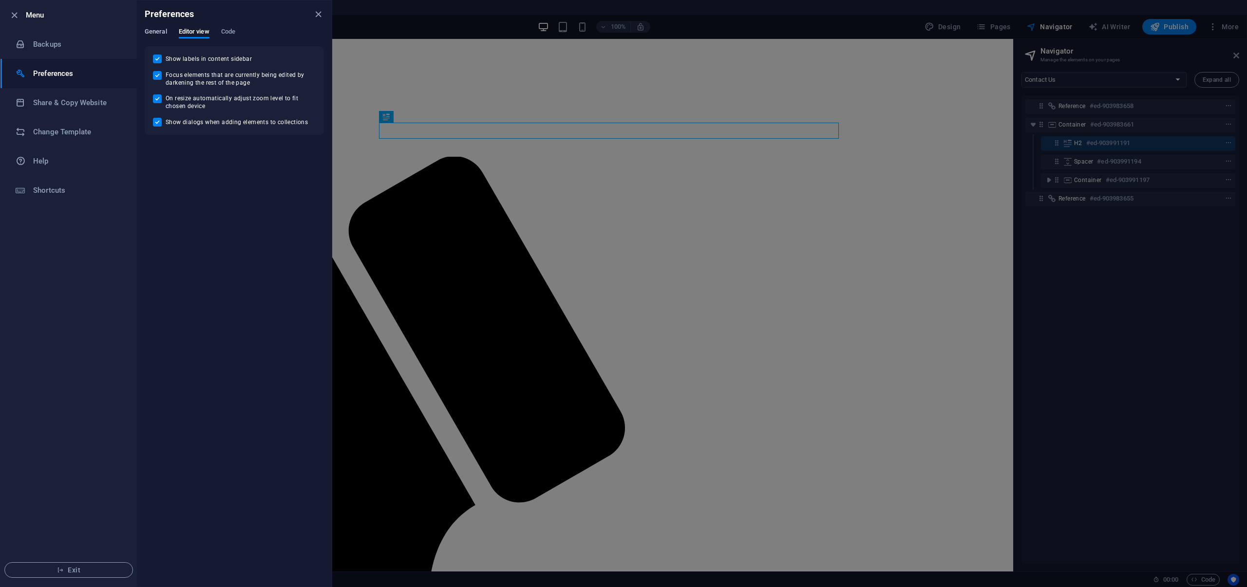
click at [162, 32] on span "General" at bounding box center [156, 33] width 22 height 14
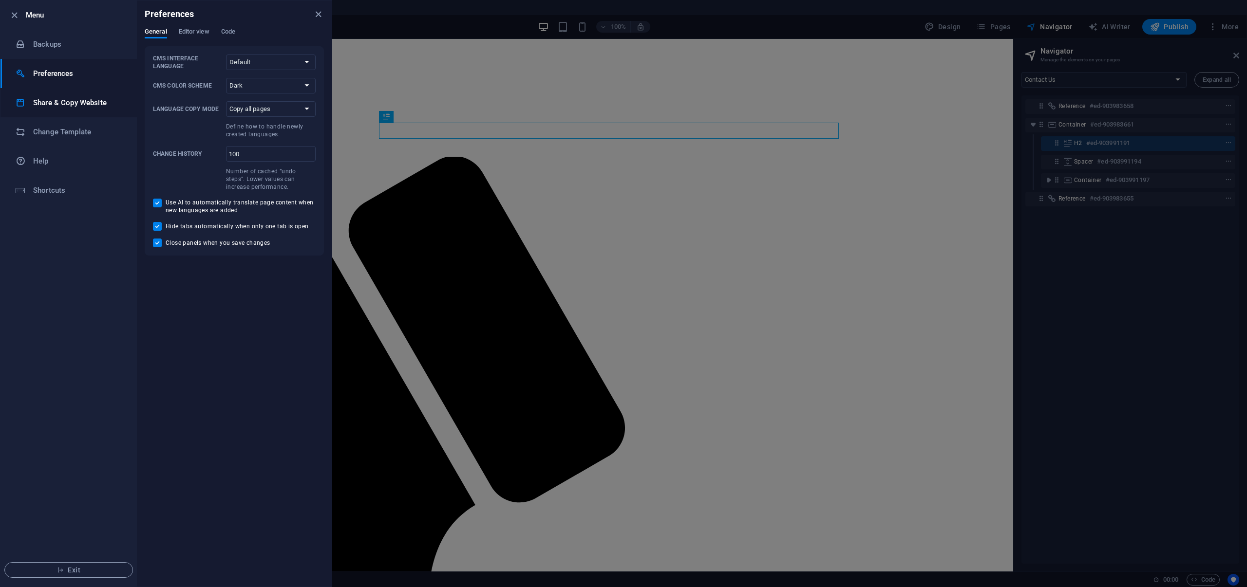
click at [77, 110] on li "Share & Copy Website" at bounding box center [68, 102] width 136 height 29
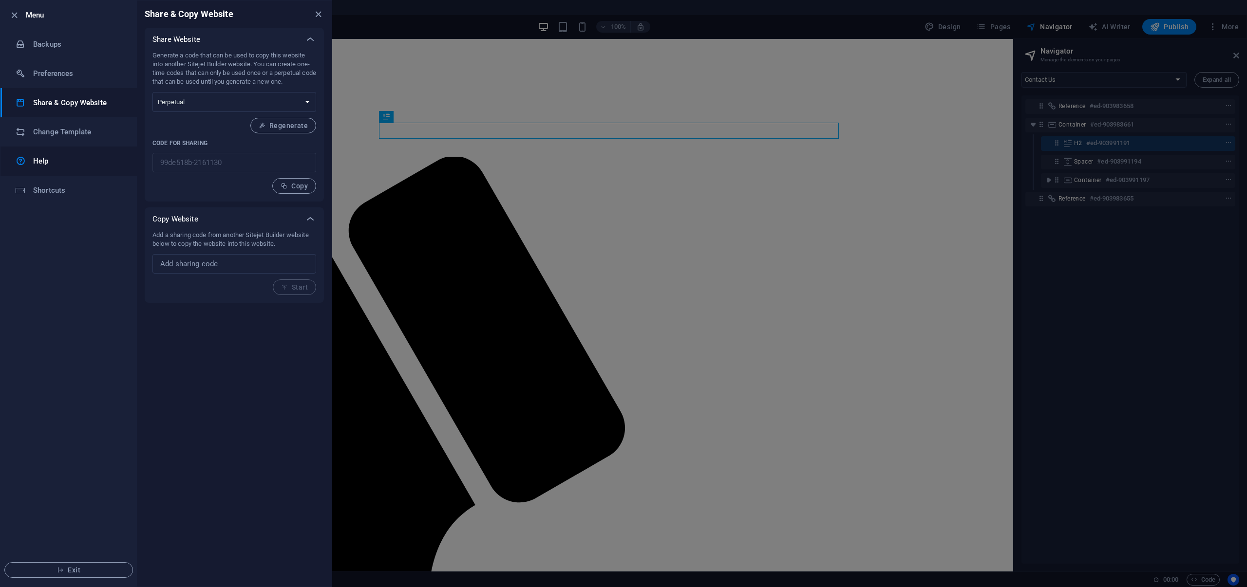
click at [51, 158] on h6 "Help" at bounding box center [78, 161] width 90 height 12
click at [75, 195] on h6 "Shortcuts" at bounding box center [78, 191] width 90 height 12
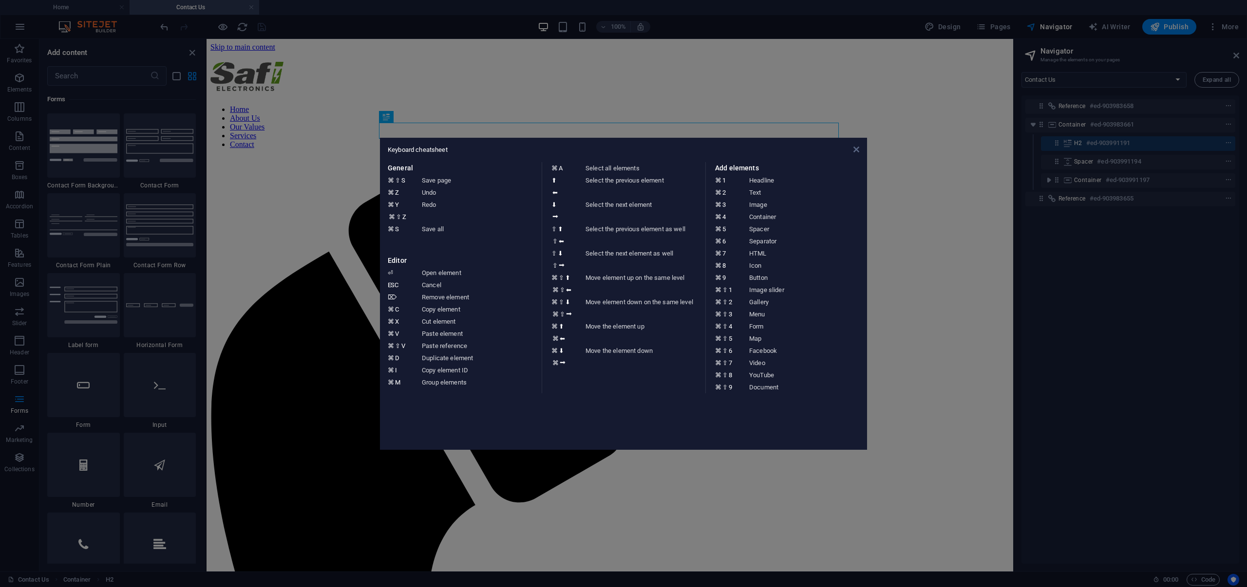
click at [855, 151] on icon at bounding box center [856, 150] width 6 height 8
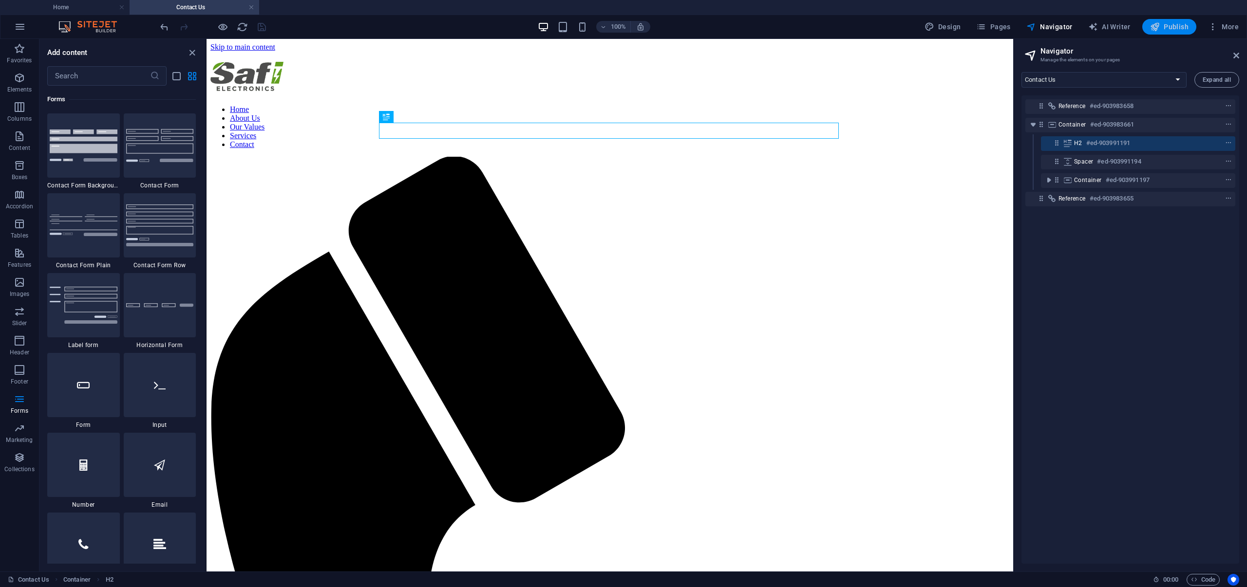
click at [1167, 27] on span "Publish" at bounding box center [1169, 27] width 38 height 10
